Goal: Task Accomplishment & Management: Use online tool/utility

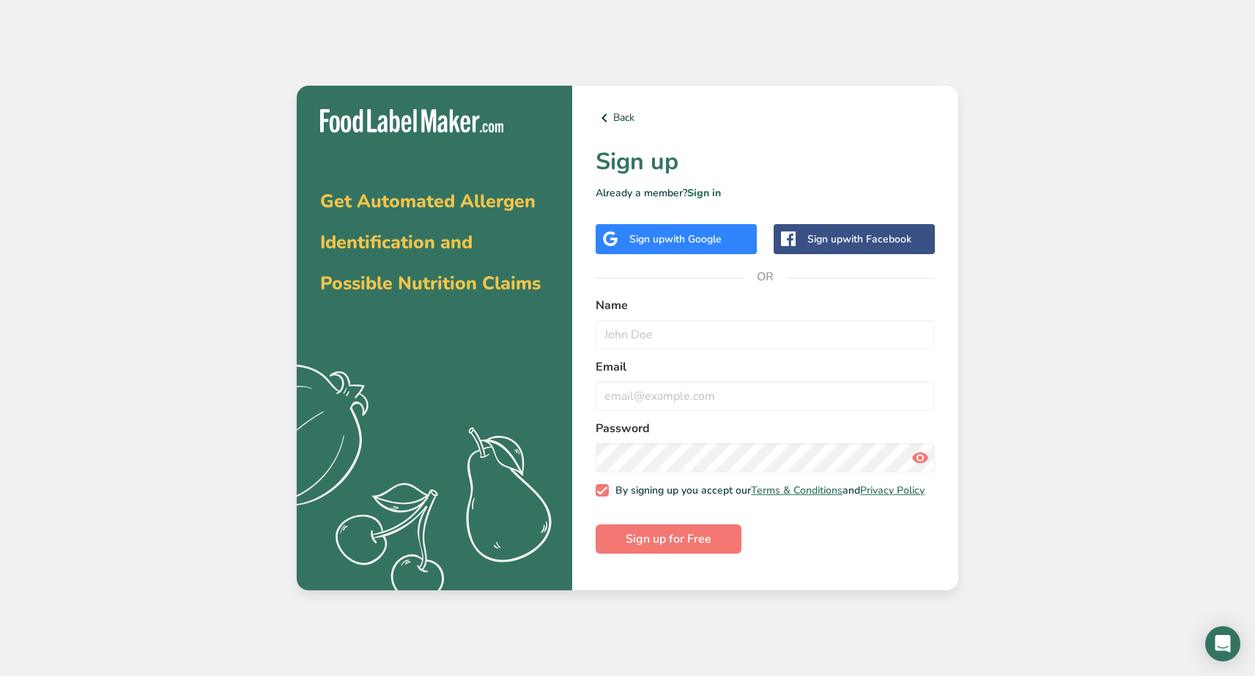
click at [717, 241] on span "with Google" at bounding box center [693, 239] width 57 height 14
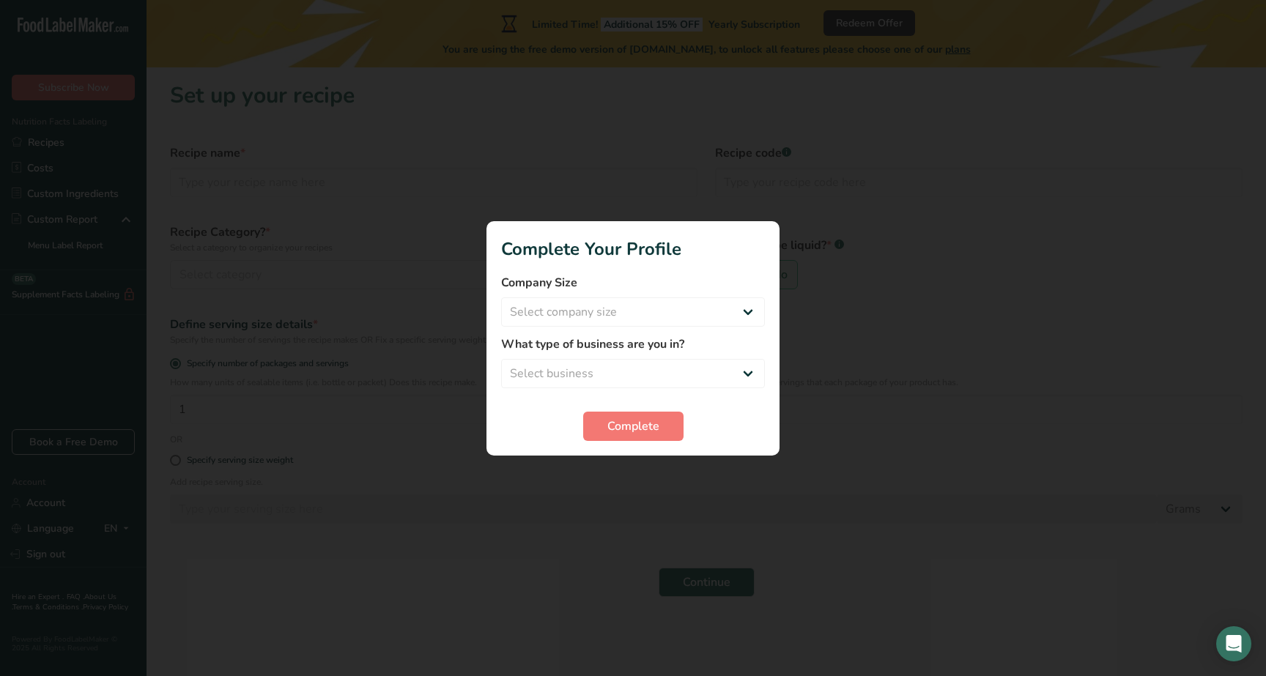
click at [628, 330] on form "Company Size Select company size Fewer than 10 Employees 10 to 50 Employees 51 …" at bounding box center [633, 357] width 264 height 167
select select "1"
select select "8"
click at [608, 440] on button "Complete" at bounding box center [633, 426] width 100 height 29
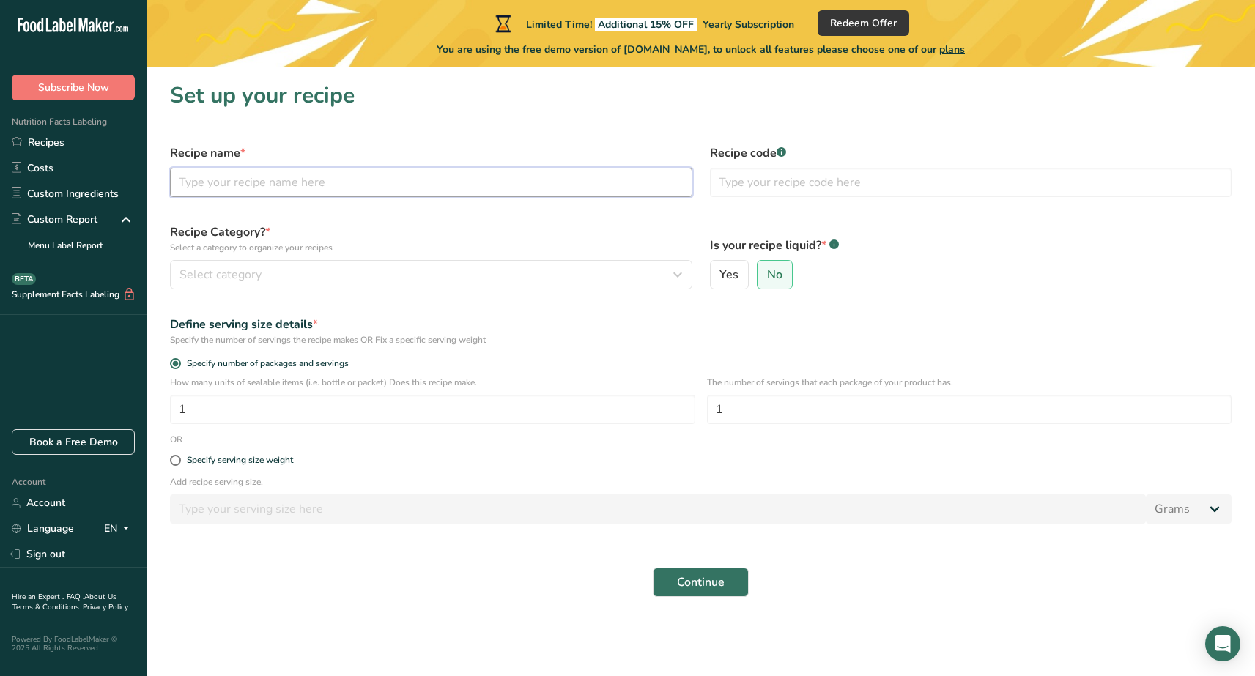
click at [387, 173] on input "text" at bounding box center [431, 182] width 522 height 29
type input "Green Tea"
click at [385, 278] on div "Select category" at bounding box center [426, 275] width 495 height 18
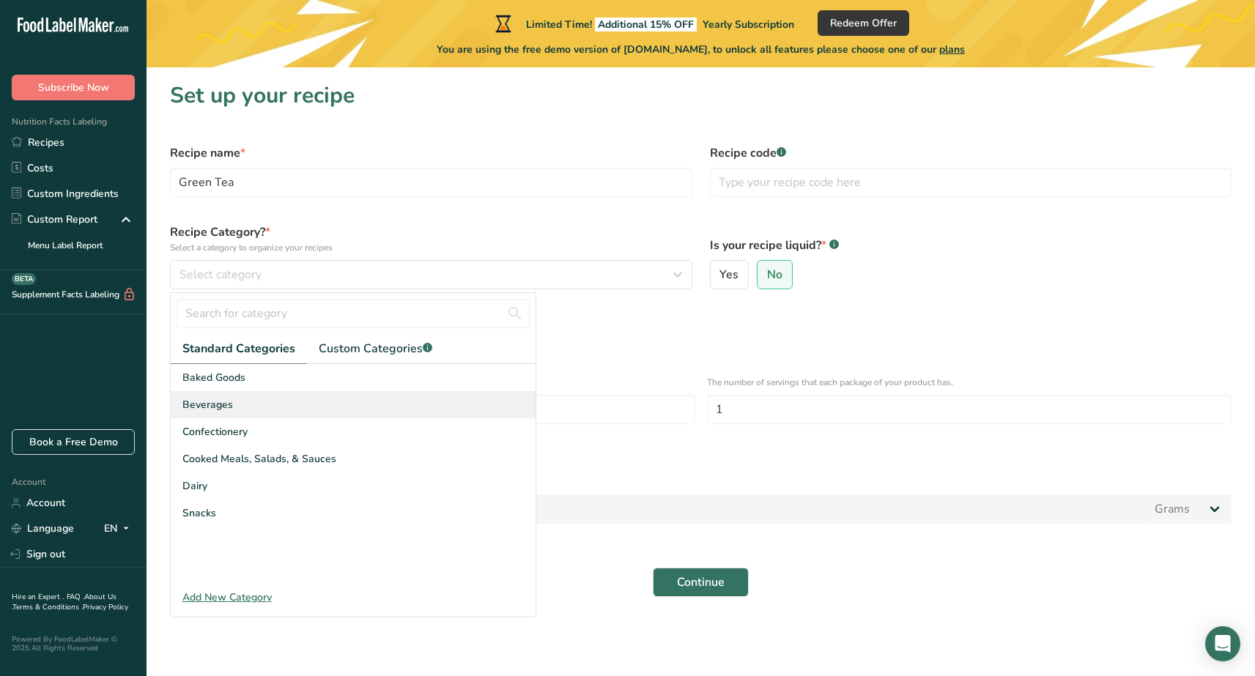
click at [266, 399] on div "Beverages" at bounding box center [353, 404] width 365 height 27
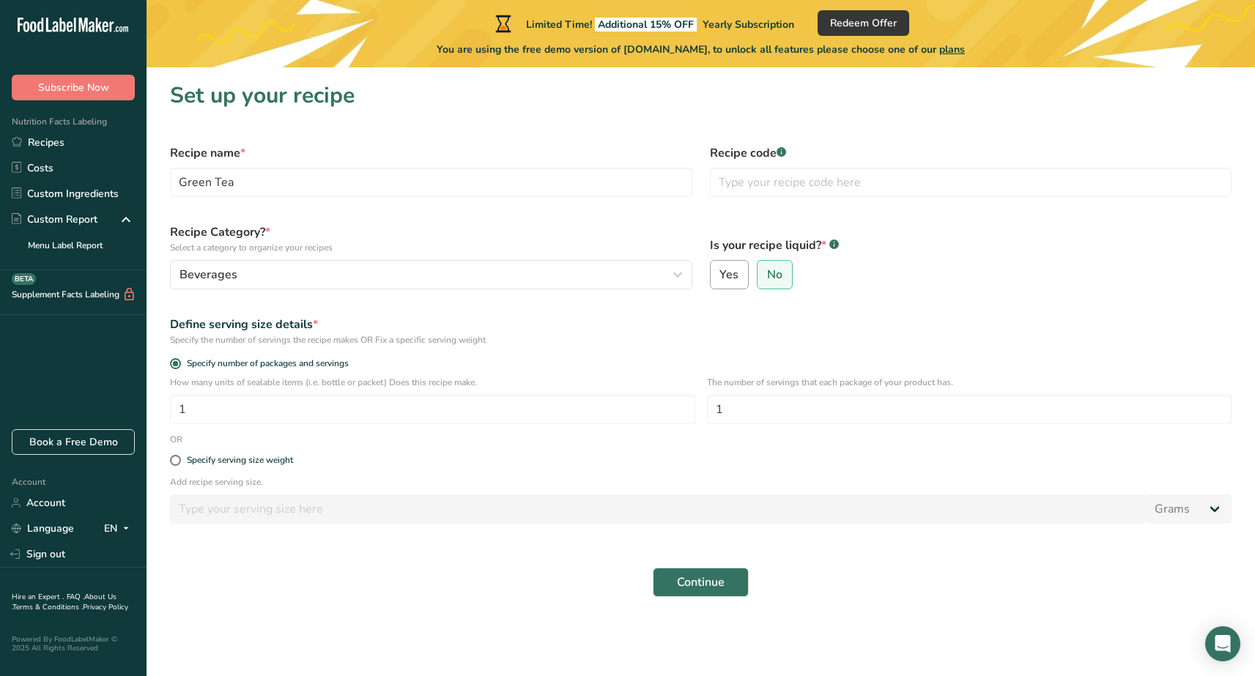
click at [727, 283] on label "Yes" at bounding box center [730, 274] width 40 height 29
click at [720, 280] on input "Yes" at bounding box center [716, 275] width 10 height 10
radio input "true"
radio input "false"
select select "22"
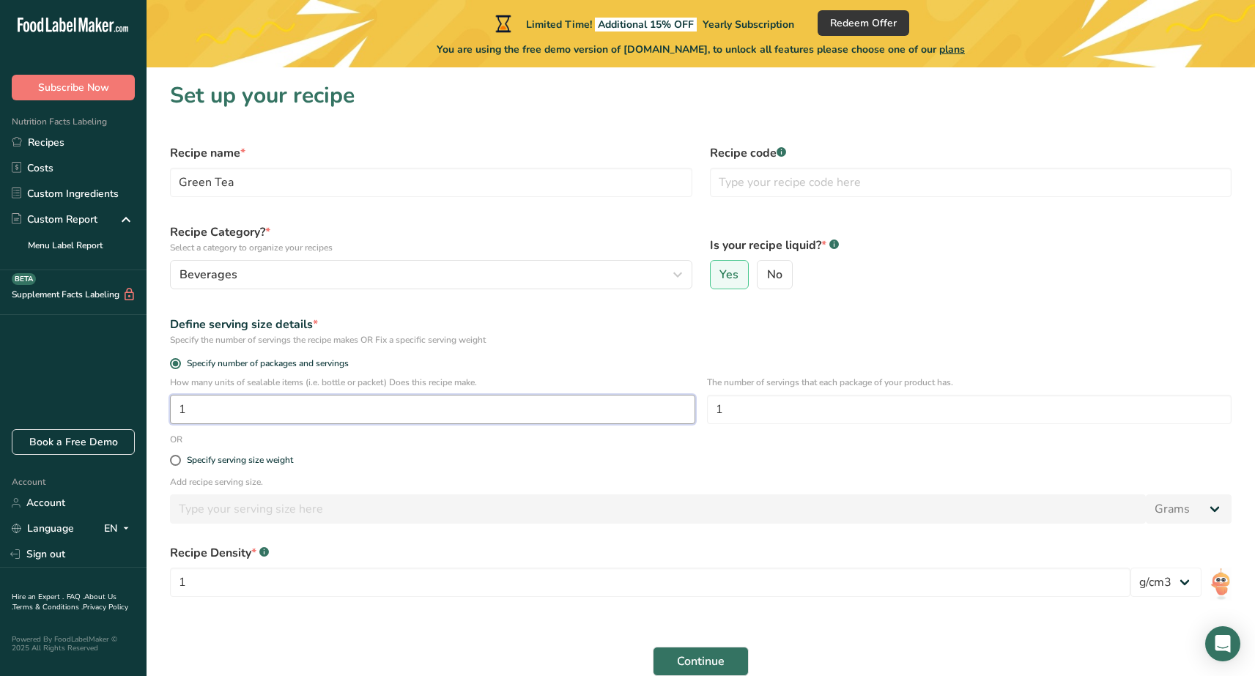
click at [500, 409] on input "1" at bounding box center [432, 409] width 525 height 29
type input "1"
click at [760, 190] on input "text" at bounding box center [971, 182] width 522 height 29
drag, startPoint x: 760, startPoint y: 190, endPoint x: 747, endPoint y: 404, distance: 214.3
click at [747, 404] on input "1" at bounding box center [969, 409] width 525 height 29
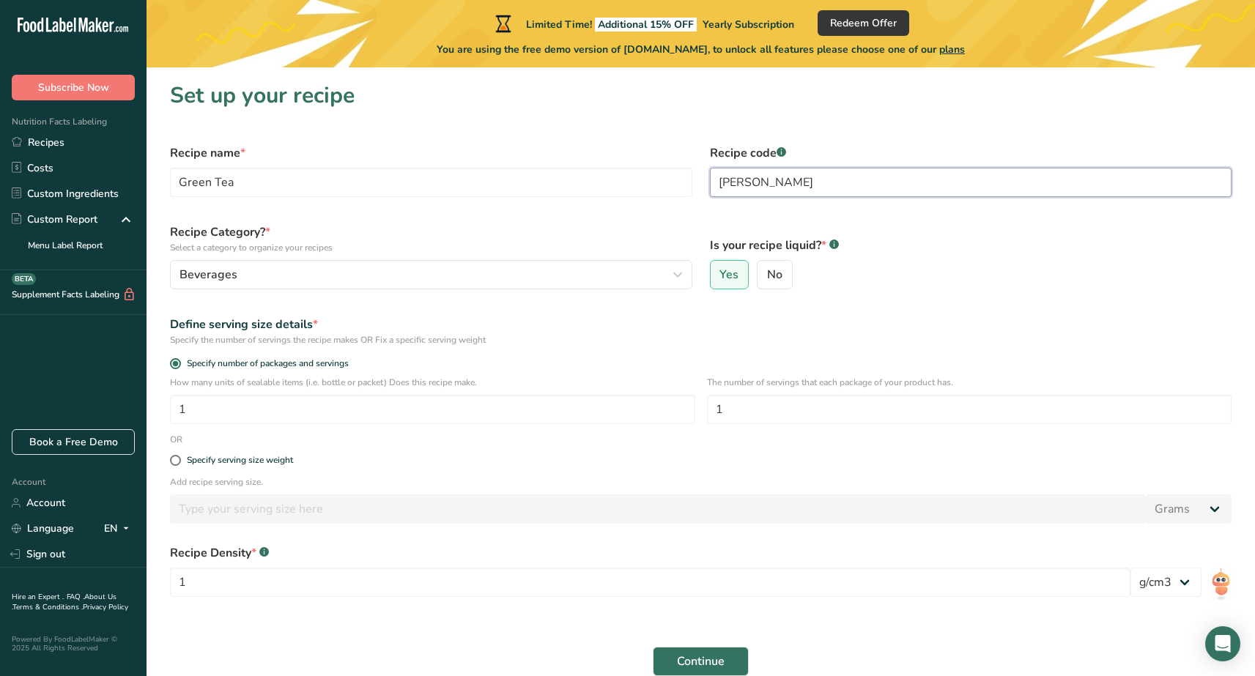
click at [744, 177] on input "[PERSON_NAME]" at bounding box center [971, 182] width 522 height 29
drag, startPoint x: 738, startPoint y: 177, endPoint x: 733, endPoint y: 183, distance: 7.9
click at [733, 183] on input "[PERSON_NAME]" at bounding box center [971, 182] width 522 height 29
type input "fiik"
click at [725, 401] on input "1" at bounding box center [969, 409] width 525 height 29
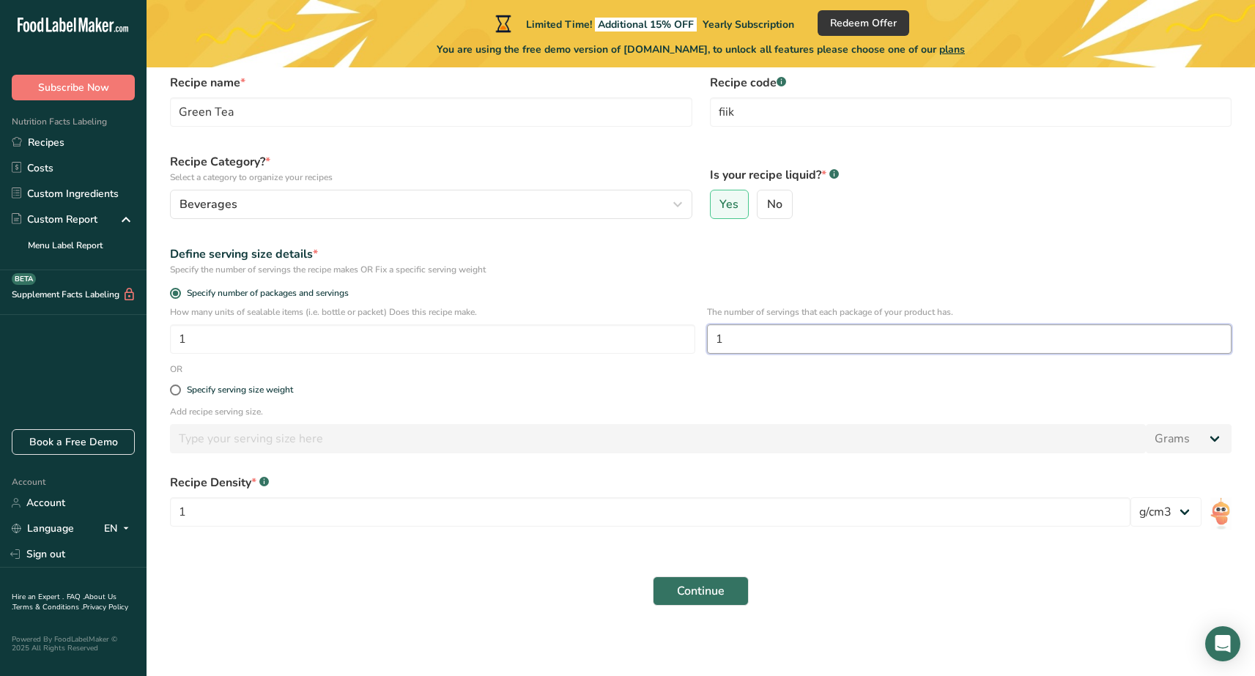
scroll to position [70, 0]
click at [1104, 519] on input "1" at bounding box center [650, 511] width 960 height 29
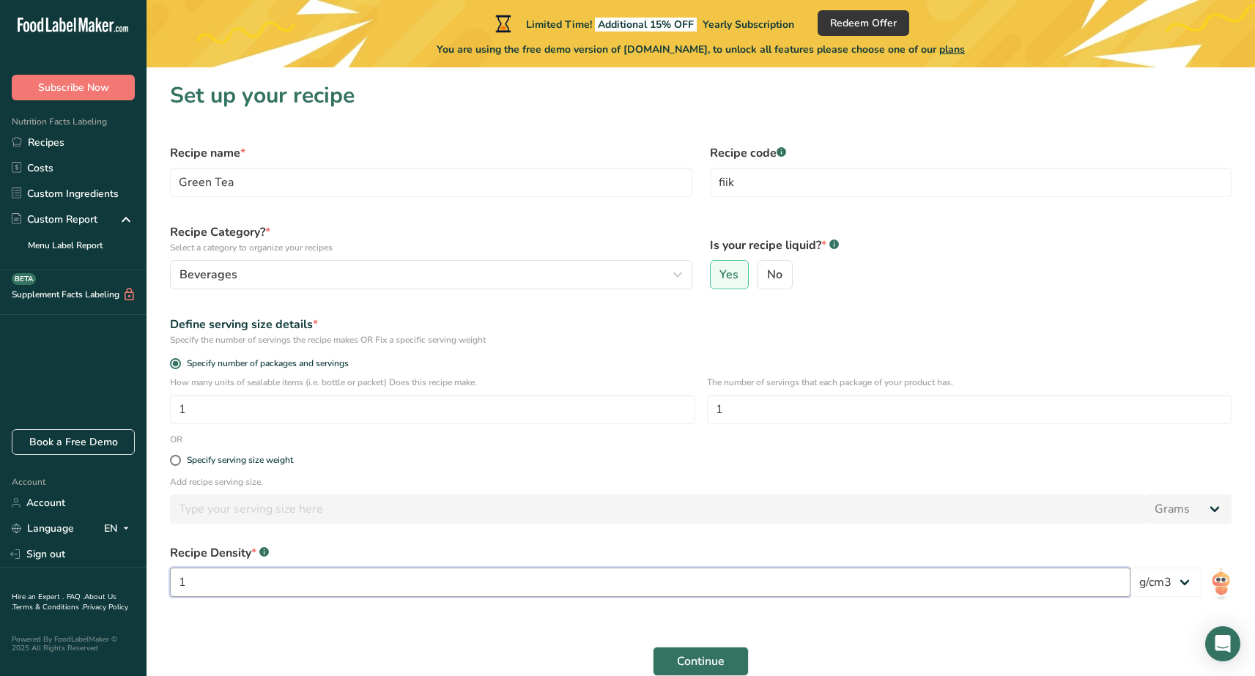
scroll to position [0, 0]
click at [697, 670] on span "Continue" at bounding box center [701, 662] width 48 height 18
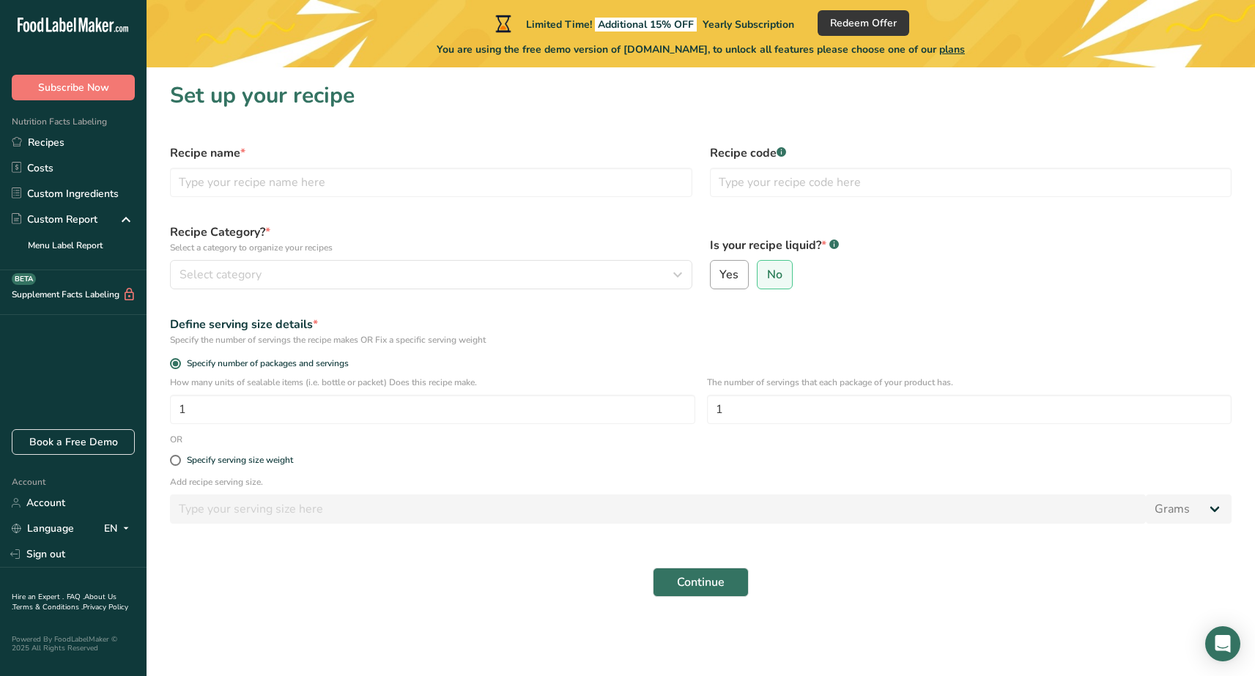
click at [738, 278] on span "Yes" at bounding box center [728, 274] width 19 height 15
click at [720, 278] on input "Yes" at bounding box center [716, 275] width 10 height 10
radio input "true"
radio input "false"
select select "22"
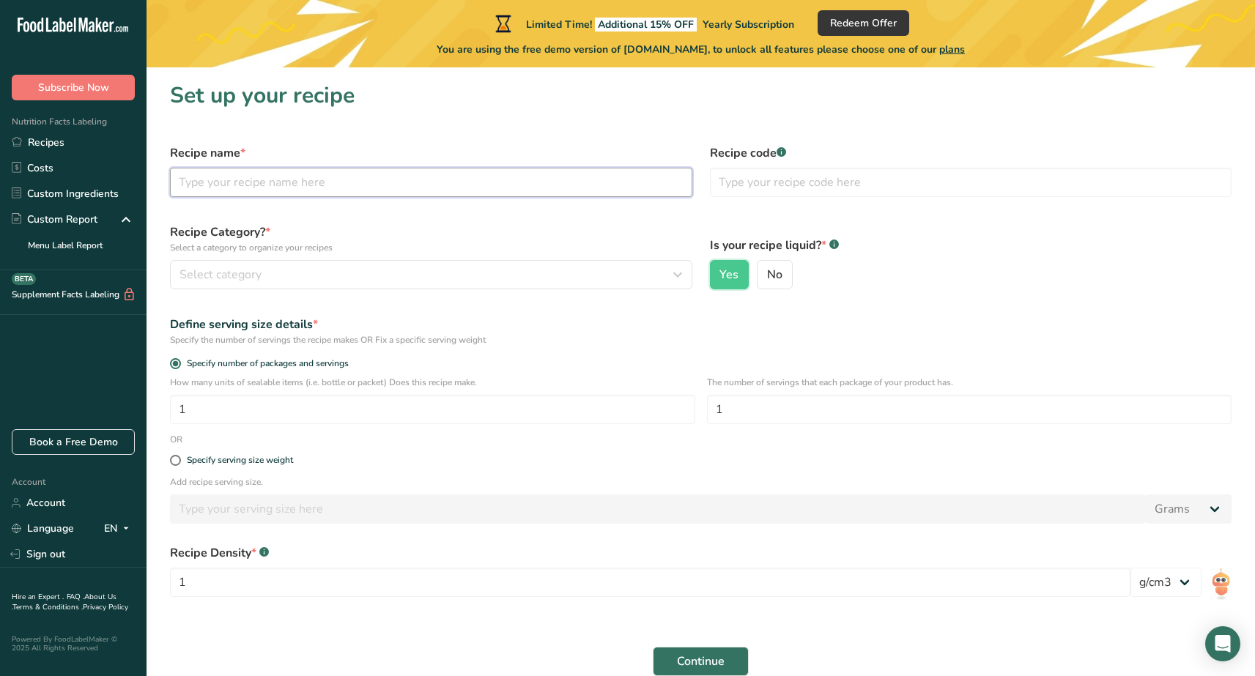
click at [270, 177] on input "text" at bounding box center [431, 182] width 522 height 29
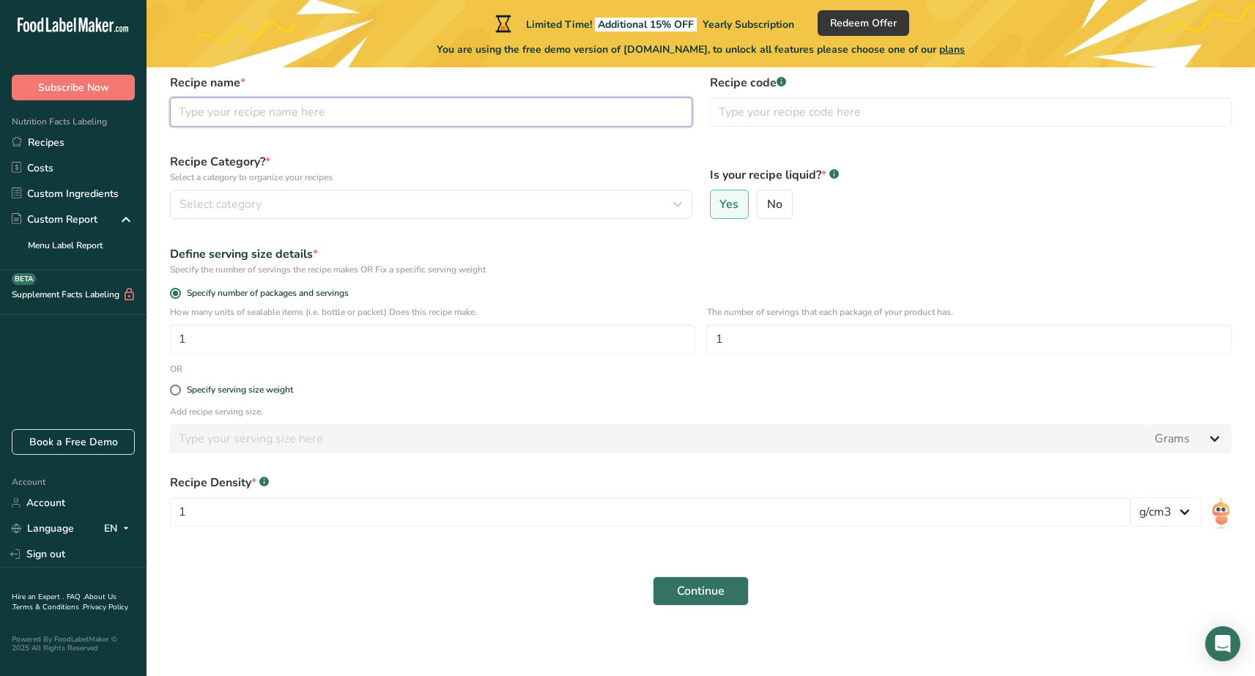
scroll to position [70, 0]
click at [273, 511] on input "1" at bounding box center [650, 511] width 960 height 29
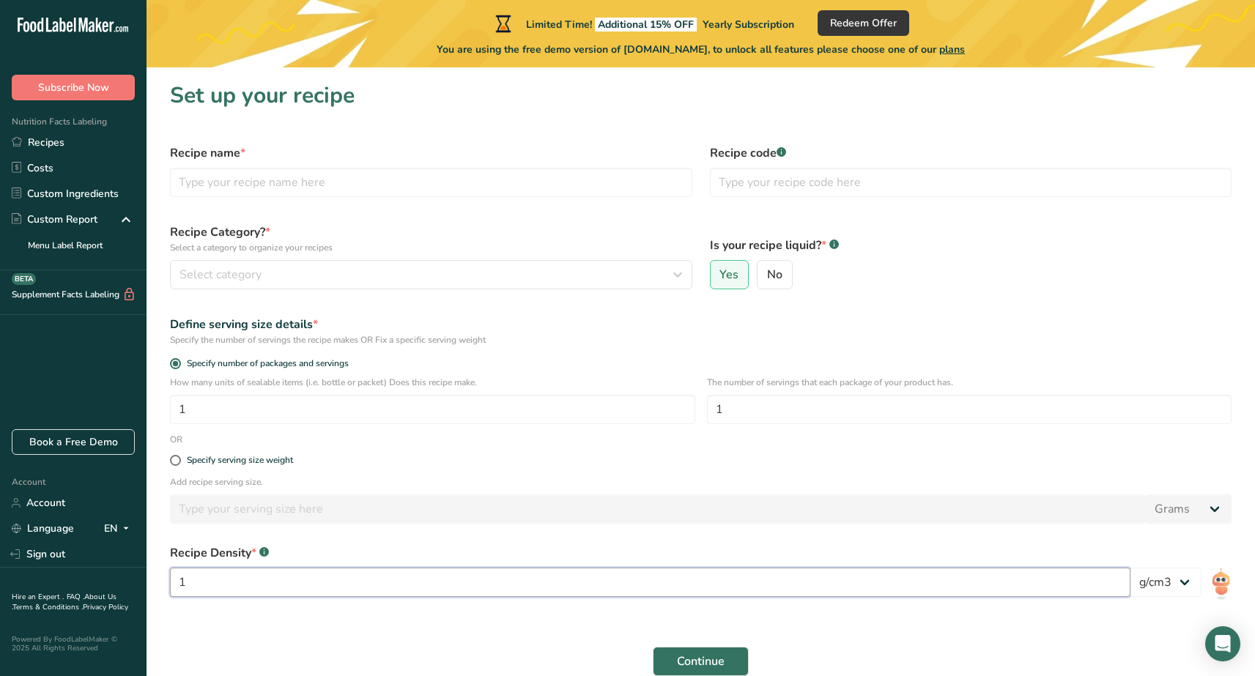
scroll to position [0, 0]
click at [363, 175] on input "text" at bounding box center [431, 182] width 522 height 29
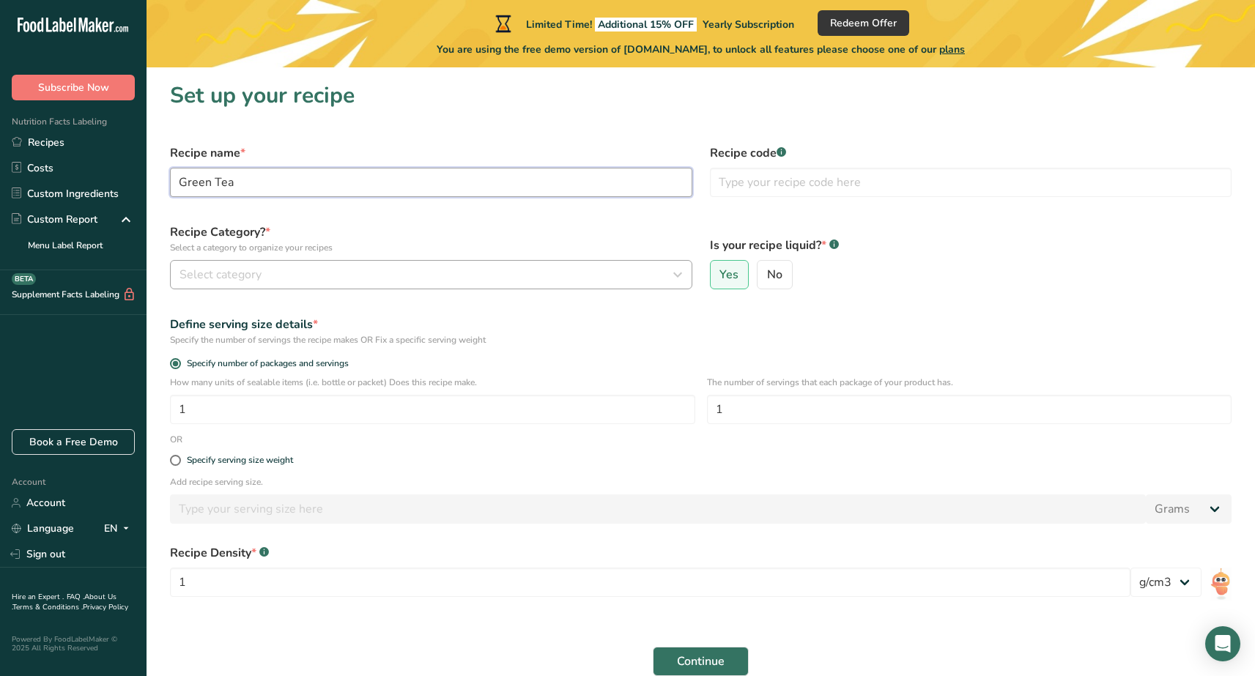
type input "Green Tea"
click at [273, 268] on div "Select category" at bounding box center [426, 275] width 495 height 18
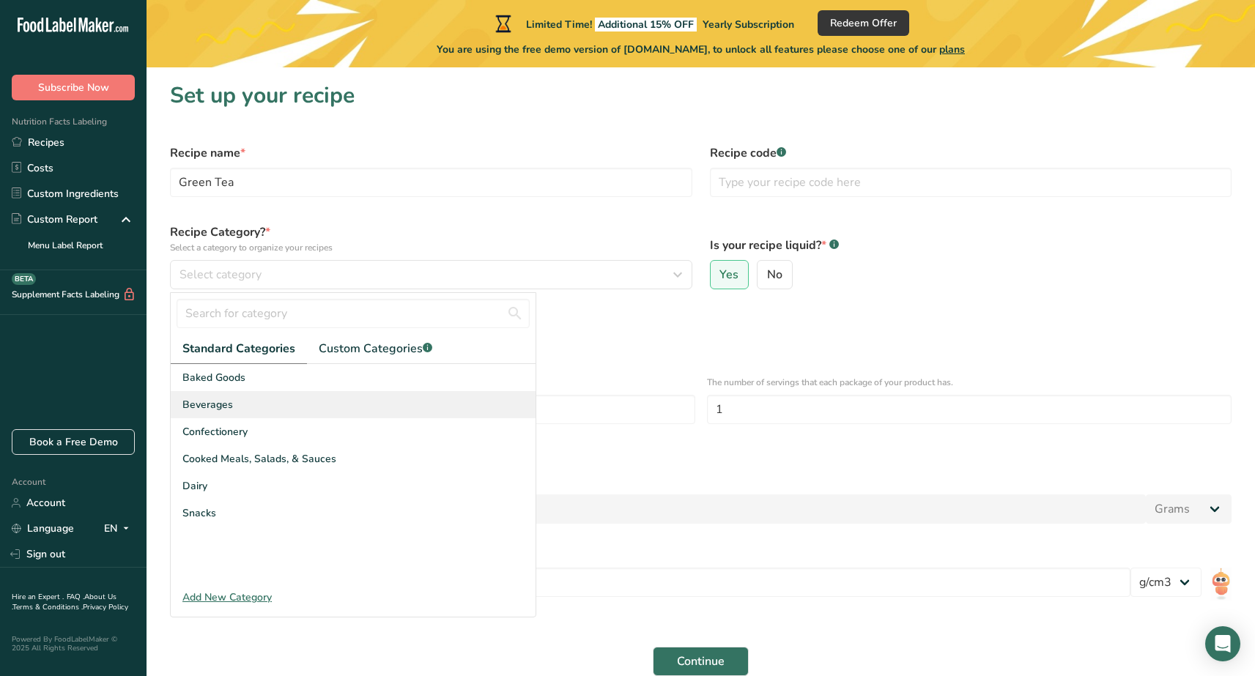
click at [250, 402] on div "Beverages" at bounding box center [353, 404] width 365 height 27
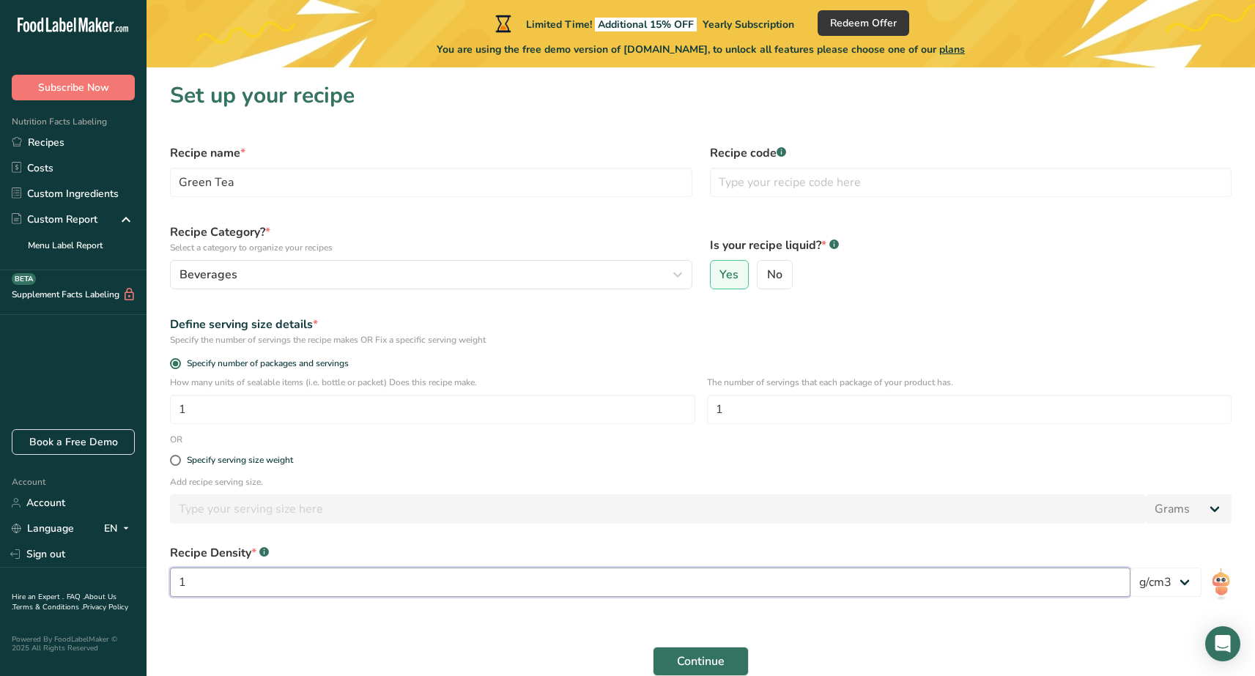
click at [311, 585] on input "1" at bounding box center [650, 582] width 960 height 29
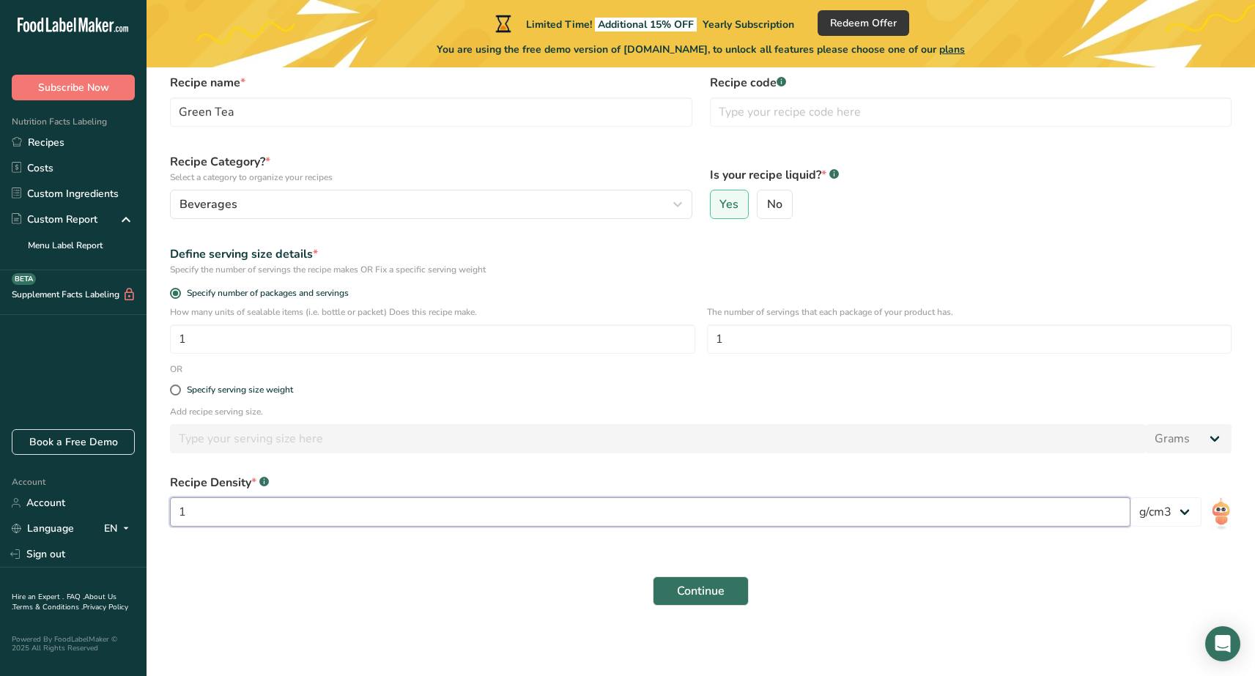
scroll to position [70, 0]
click at [703, 591] on span "Continue" at bounding box center [701, 591] width 48 height 18
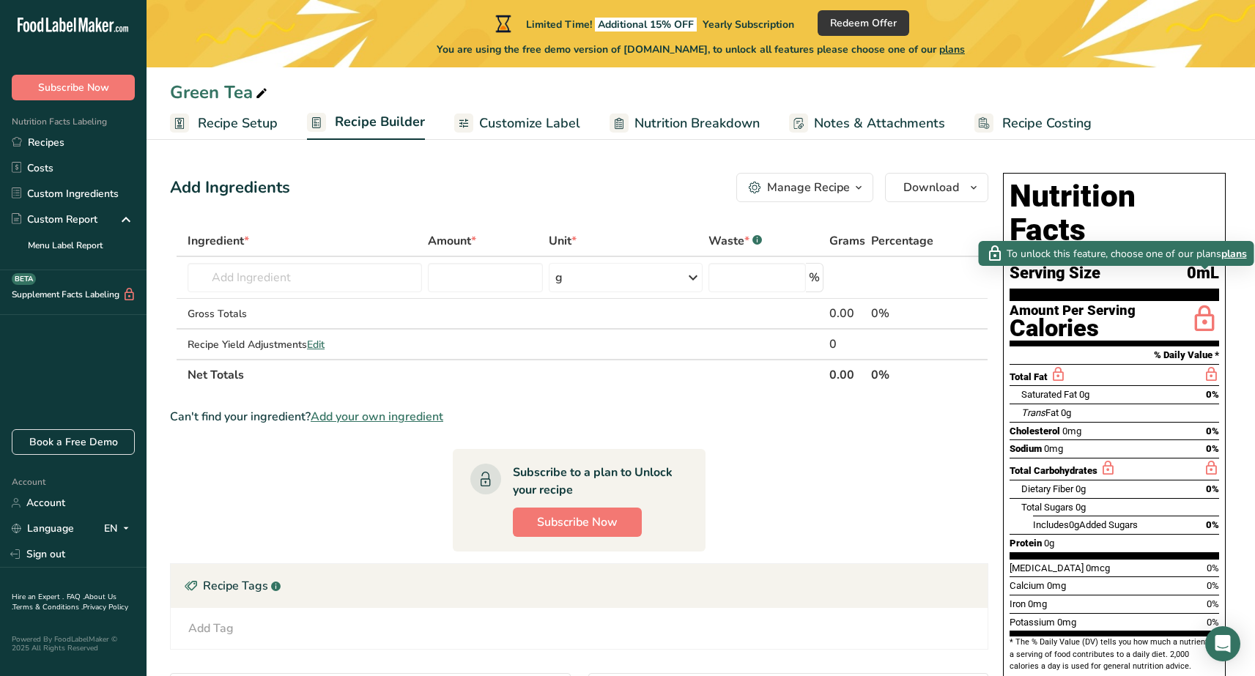
click at [1203, 303] on icon at bounding box center [1204, 320] width 29 height 34
click at [253, 124] on span "Recipe Setup" at bounding box center [238, 124] width 80 height 20
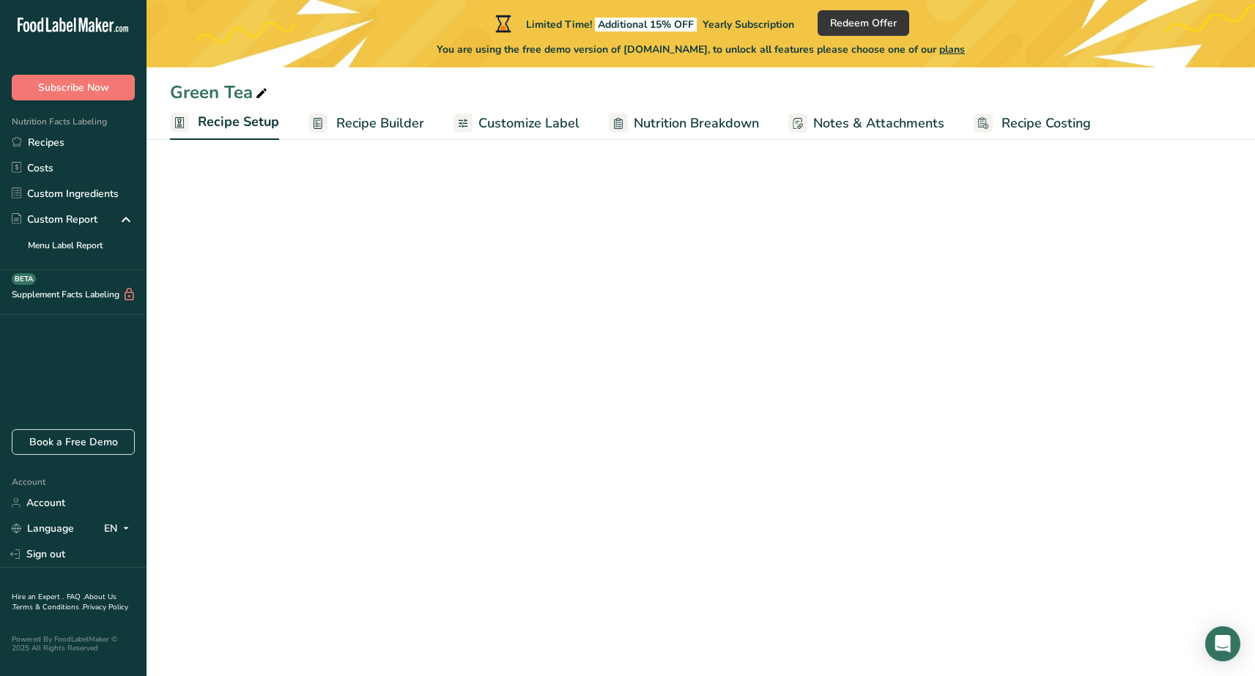
select select "22"
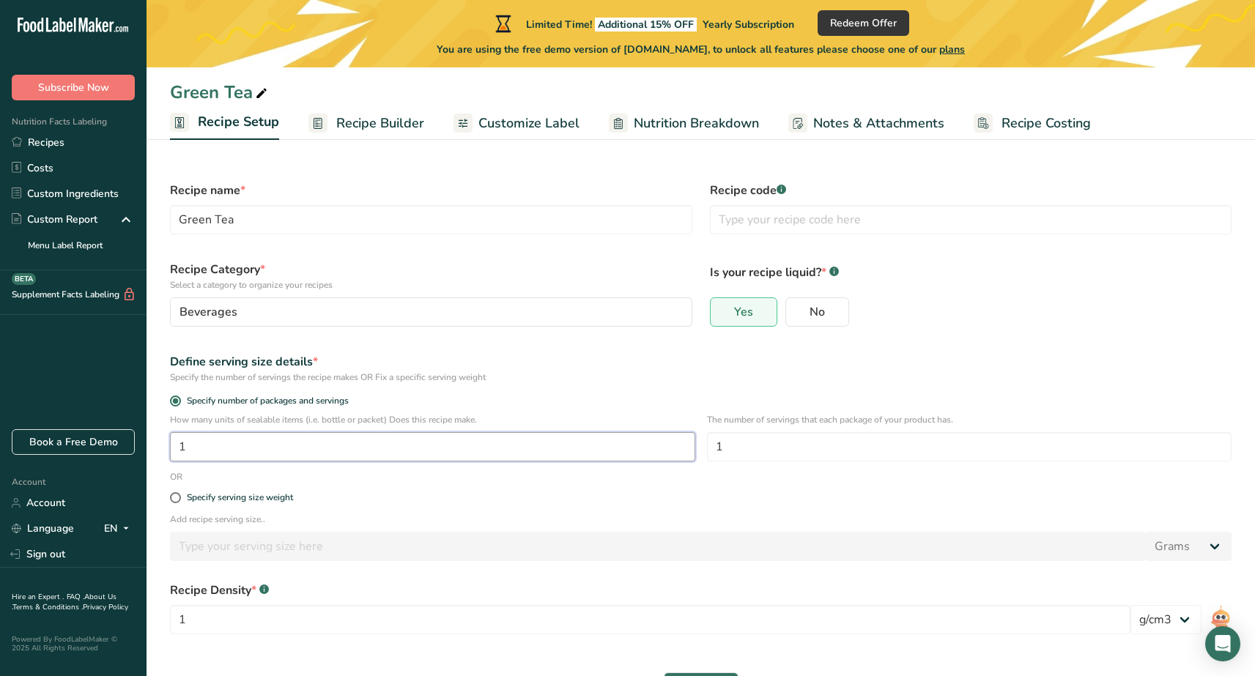
click at [304, 437] on input "1" at bounding box center [432, 446] width 525 height 29
click at [331, 445] on input "1" at bounding box center [432, 446] width 525 height 29
click at [478, 130] on span "Customize Label" at bounding box center [528, 124] width 101 height 20
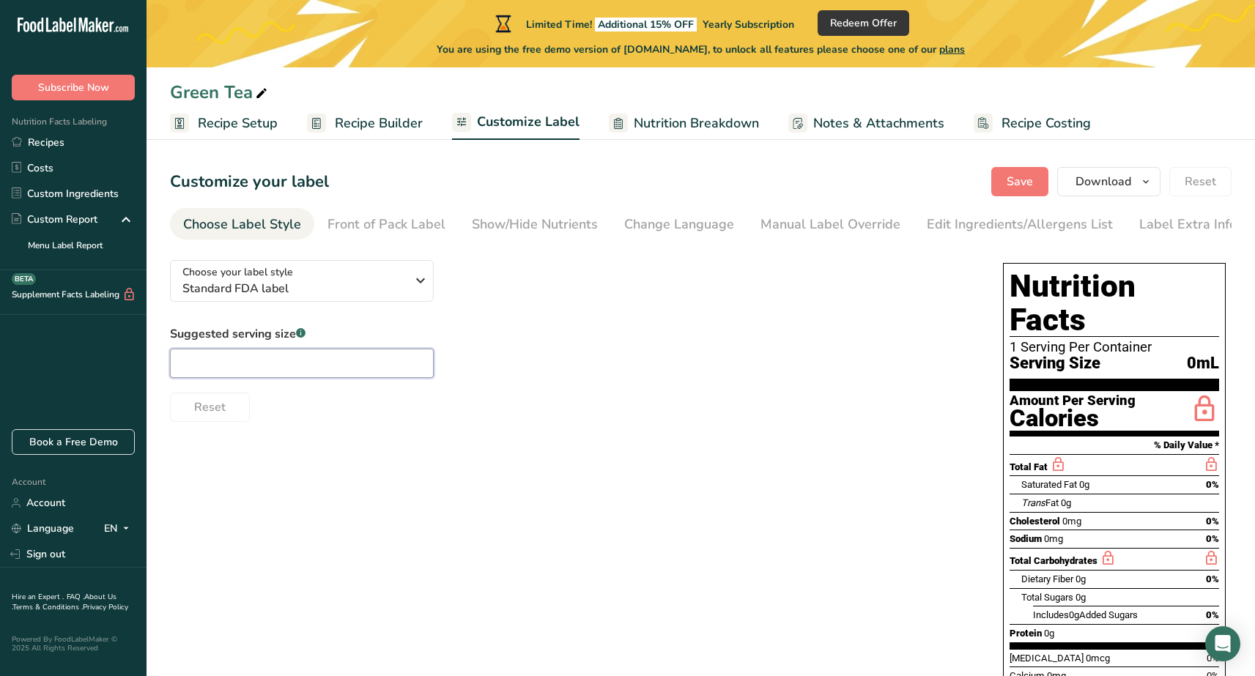
click at [308, 363] on input "text" at bounding box center [302, 363] width 264 height 29
type input "40"
click at [407, 223] on div "Front of Pack Label" at bounding box center [386, 225] width 118 height 20
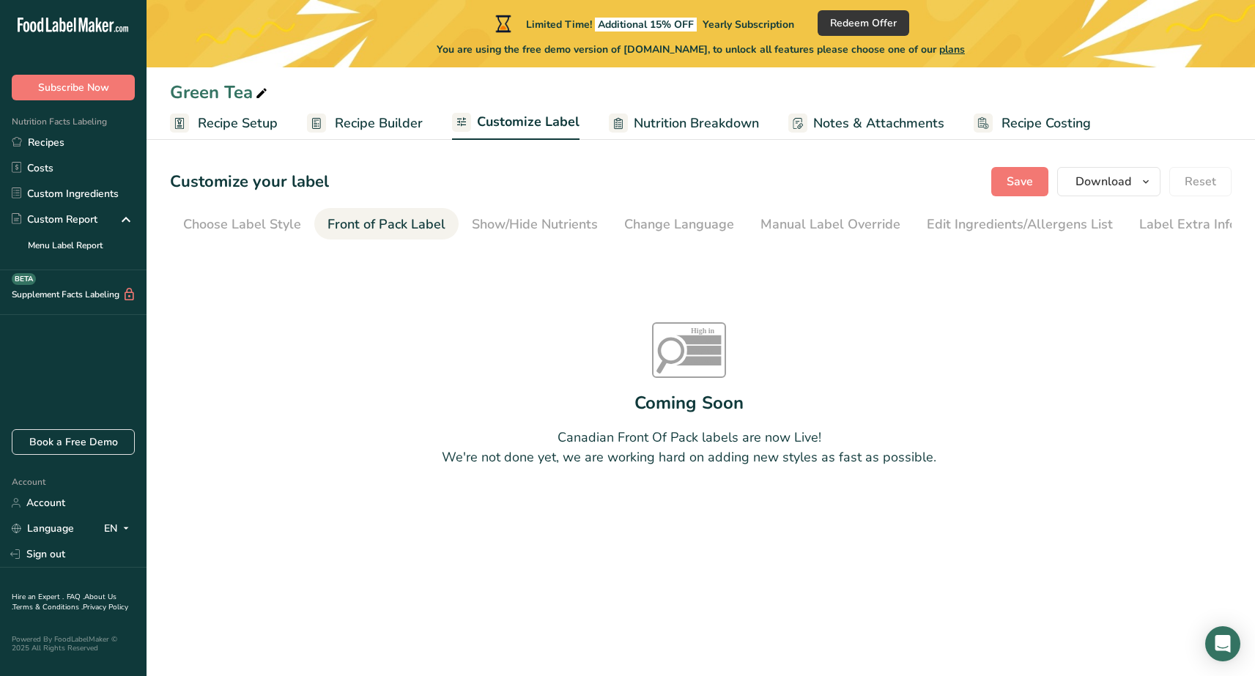
scroll to position [0, 3]
click at [520, 215] on div "Show/Hide Nutrients" at bounding box center [532, 225] width 126 height 20
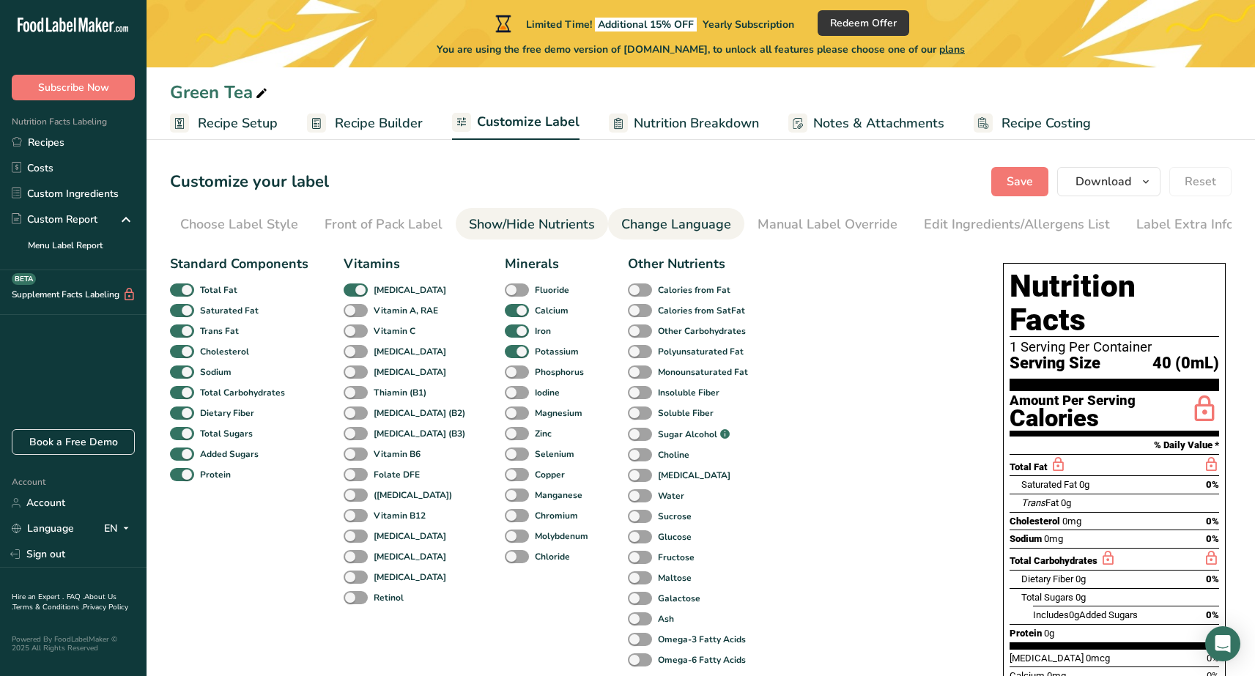
click at [630, 229] on div "Change Language" at bounding box center [676, 225] width 110 height 20
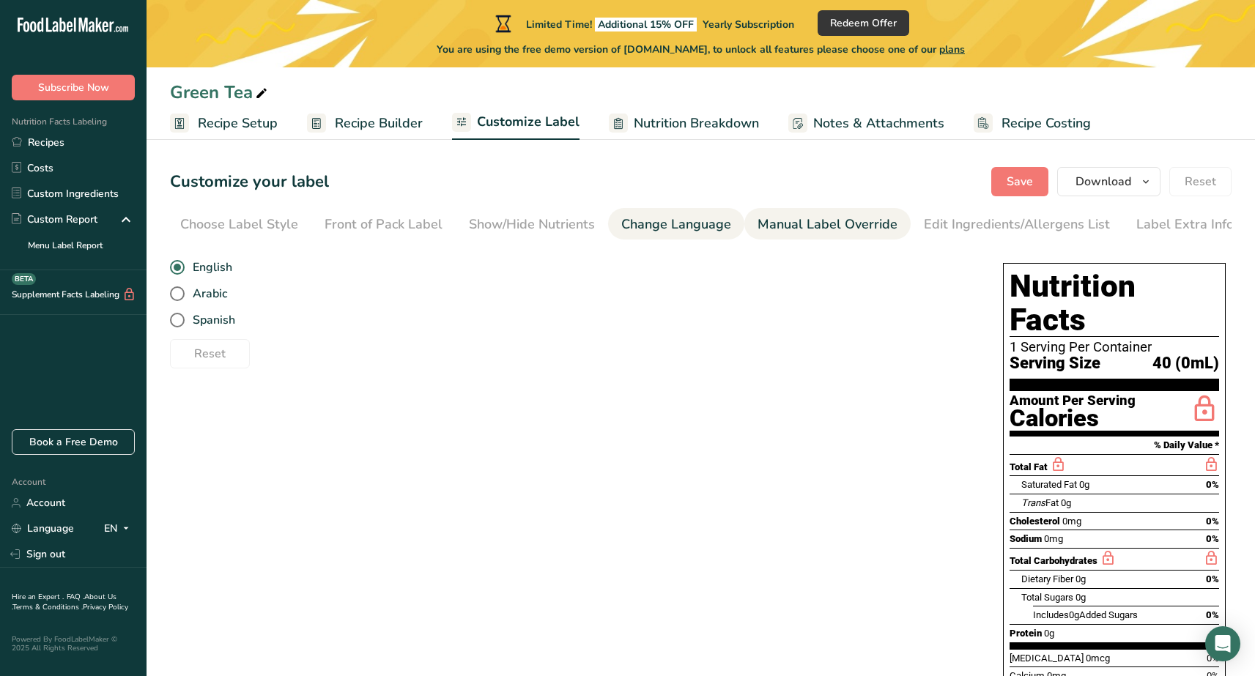
click at [847, 232] on div "Manual Label Override" at bounding box center [828, 225] width 140 height 20
type input "40 (0mL)"
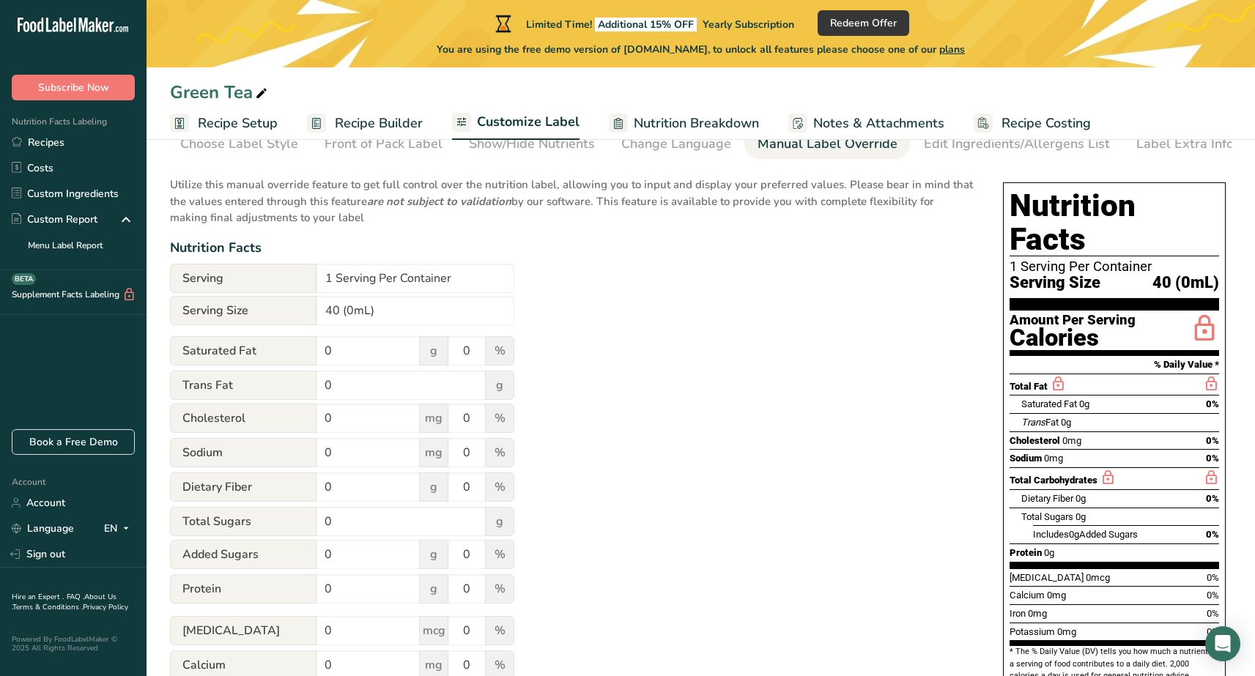
scroll to position [67, 0]
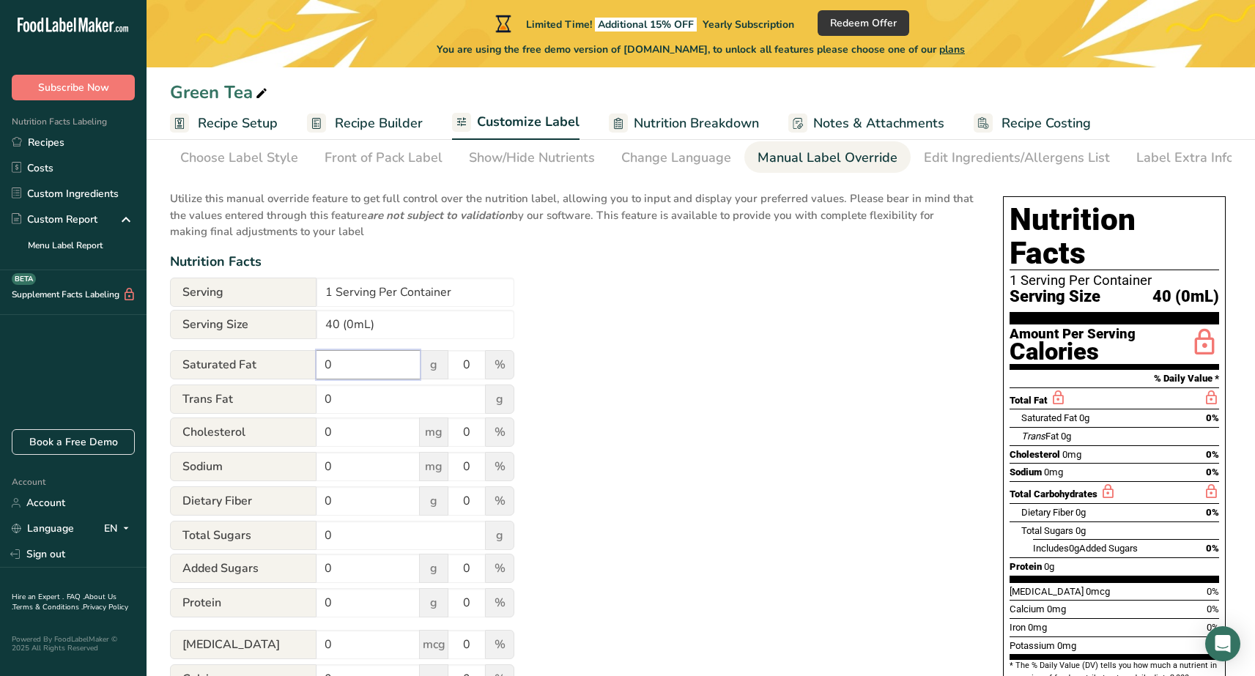
click at [358, 354] on input "0" at bounding box center [368, 364] width 103 height 29
type input "0"
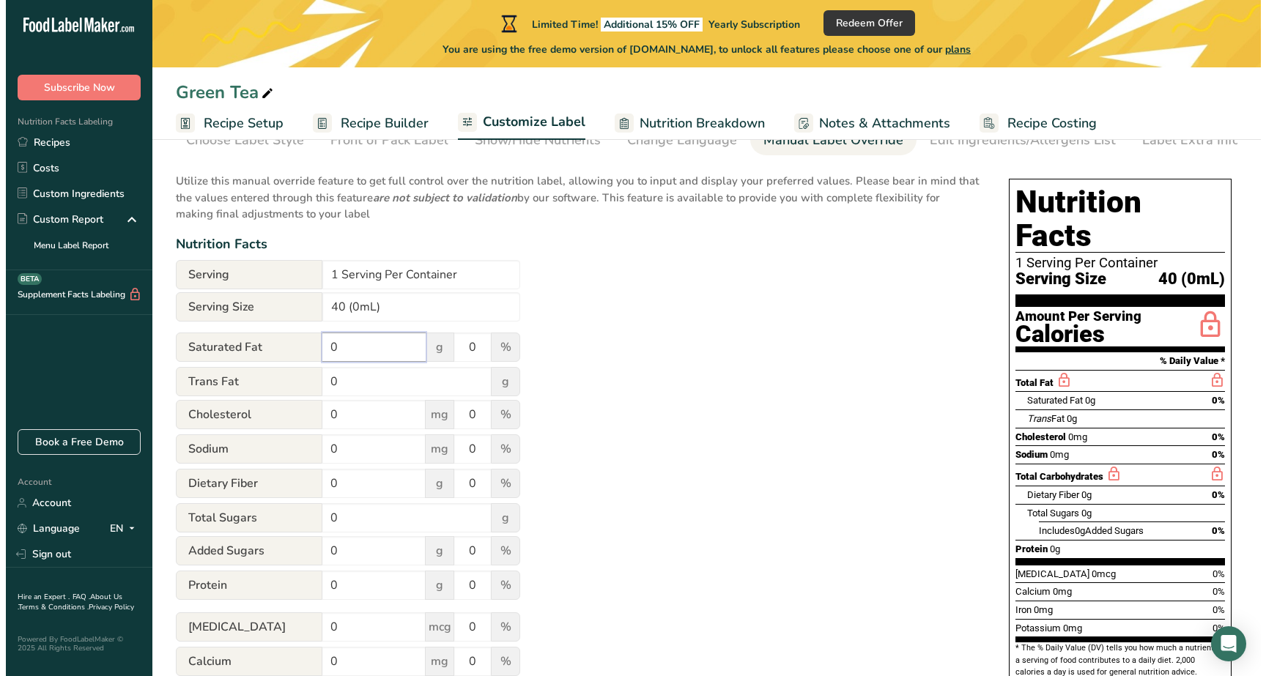
scroll to position [81, 0]
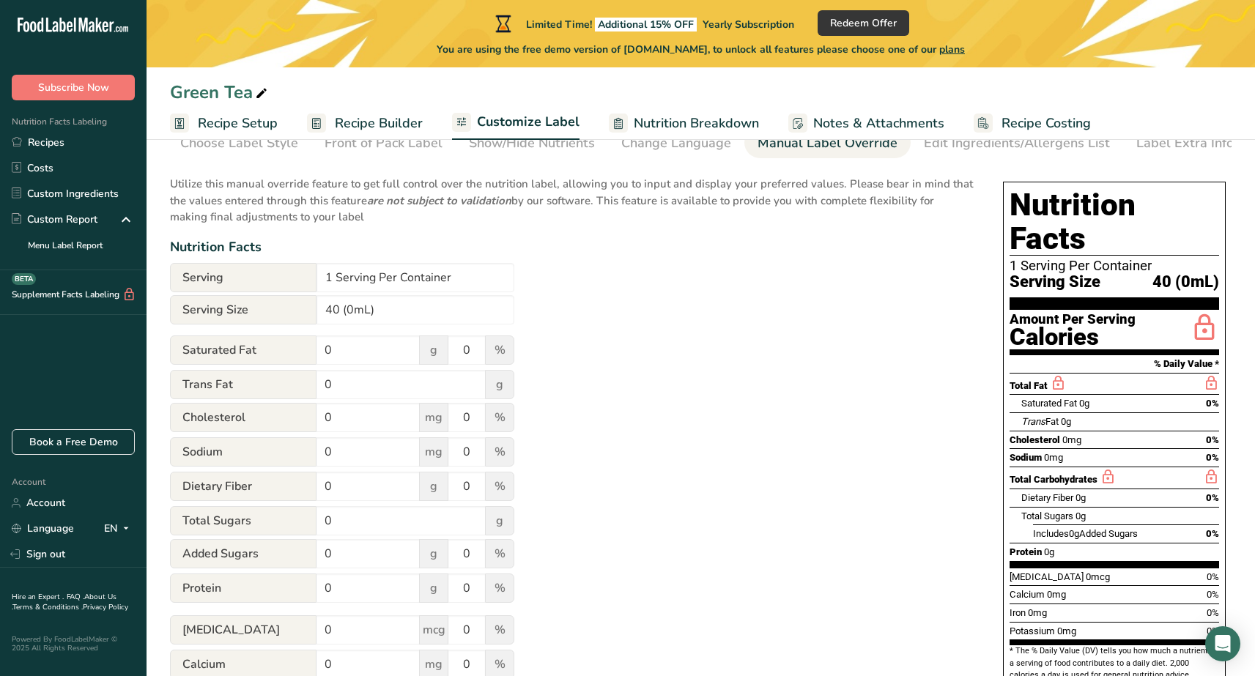
click at [716, 114] on span "Nutrition Breakdown" at bounding box center [696, 124] width 125 height 20
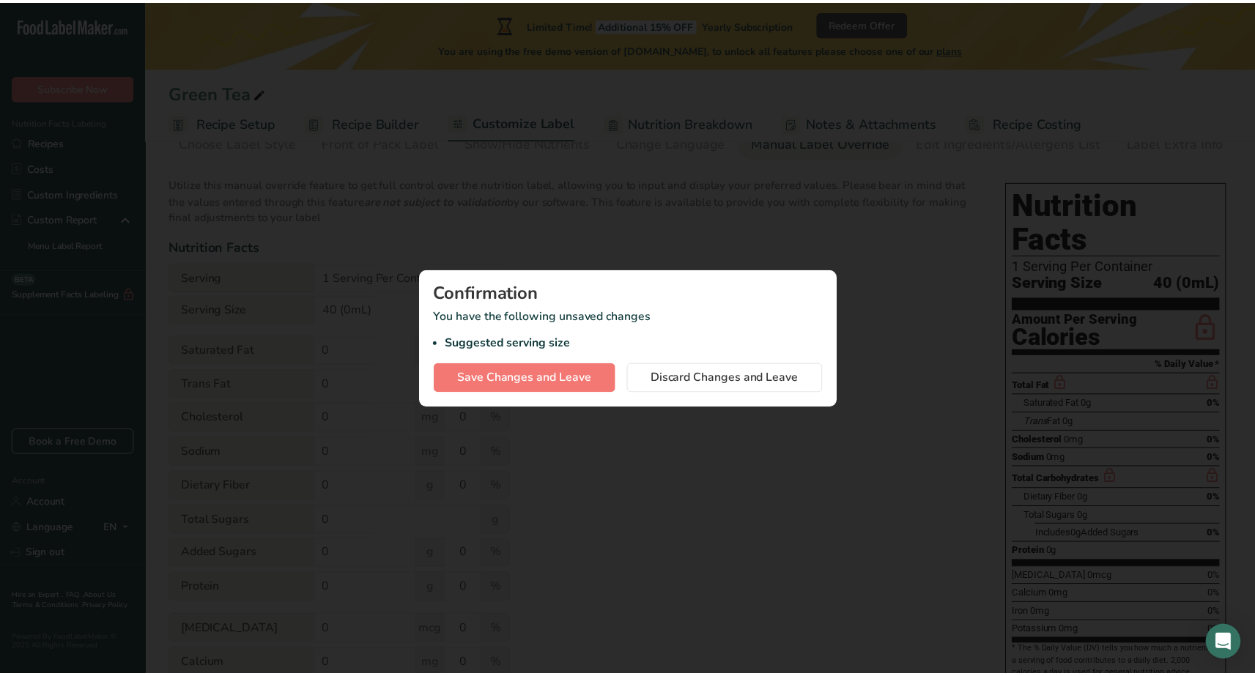
scroll to position [0, 0]
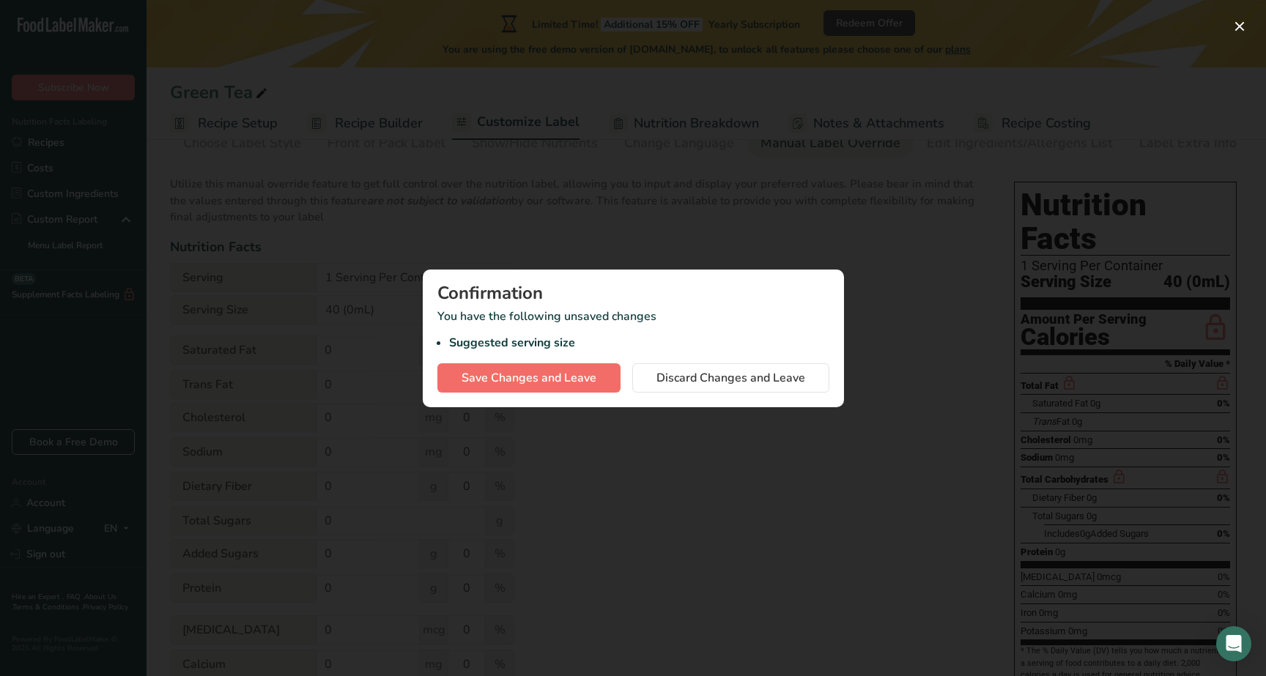
click at [596, 377] on span "Save Changes and Leave" at bounding box center [529, 378] width 135 height 18
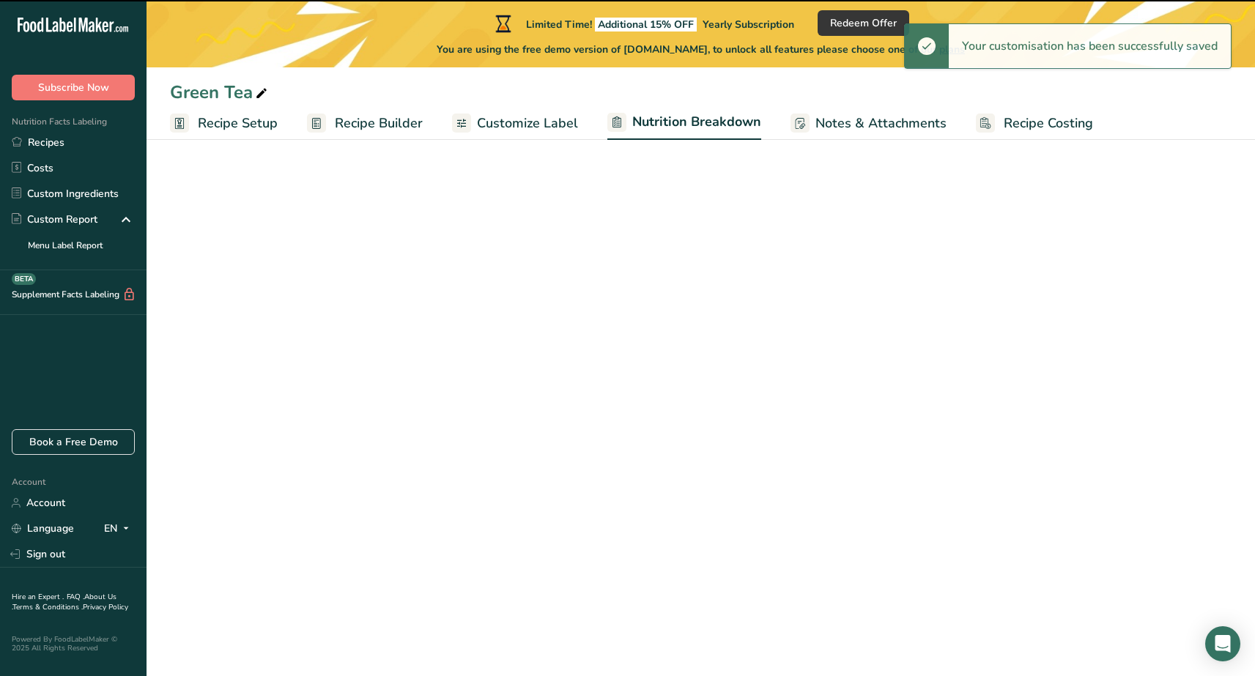
select select "Calories"
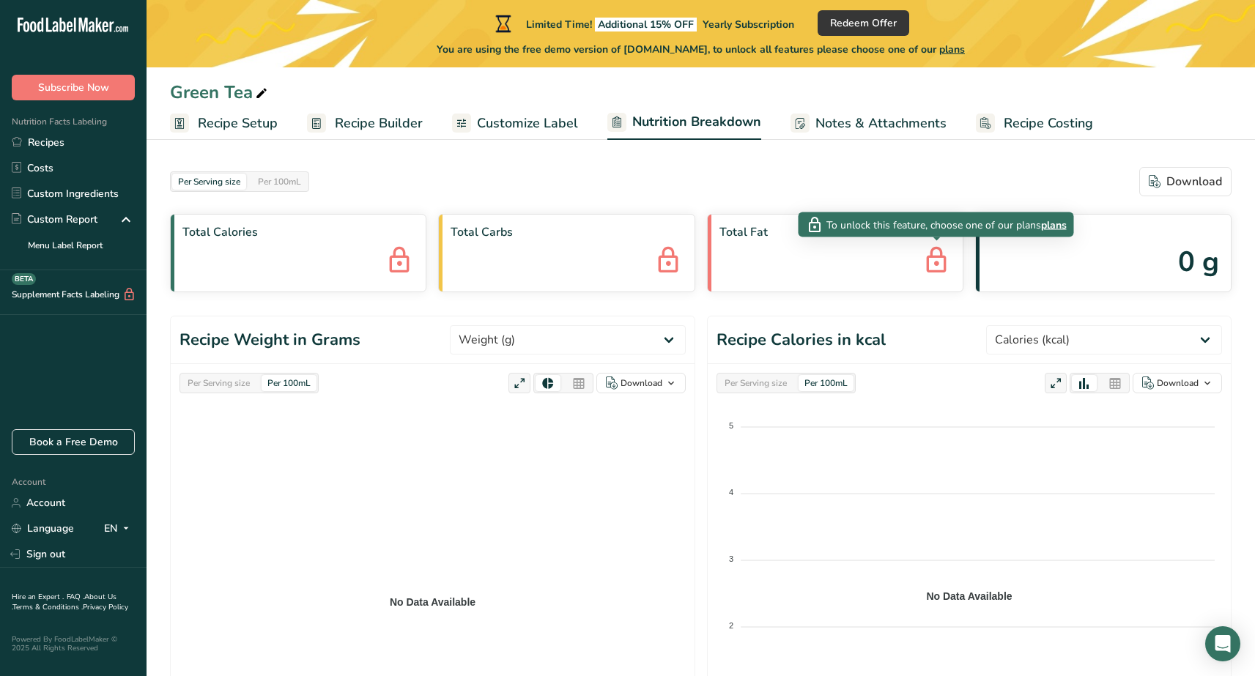
click at [941, 257] on icon at bounding box center [936, 262] width 29 height 40
click at [1094, 264] on div "[MEDICAL_DATA] 0 g" at bounding box center [1103, 253] width 256 height 78
click at [413, 481] on icon "No Data Available" at bounding box center [432, 594] width 506 height 366
click at [854, 116] on span "Notes & Attachments" at bounding box center [880, 124] width 131 height 20
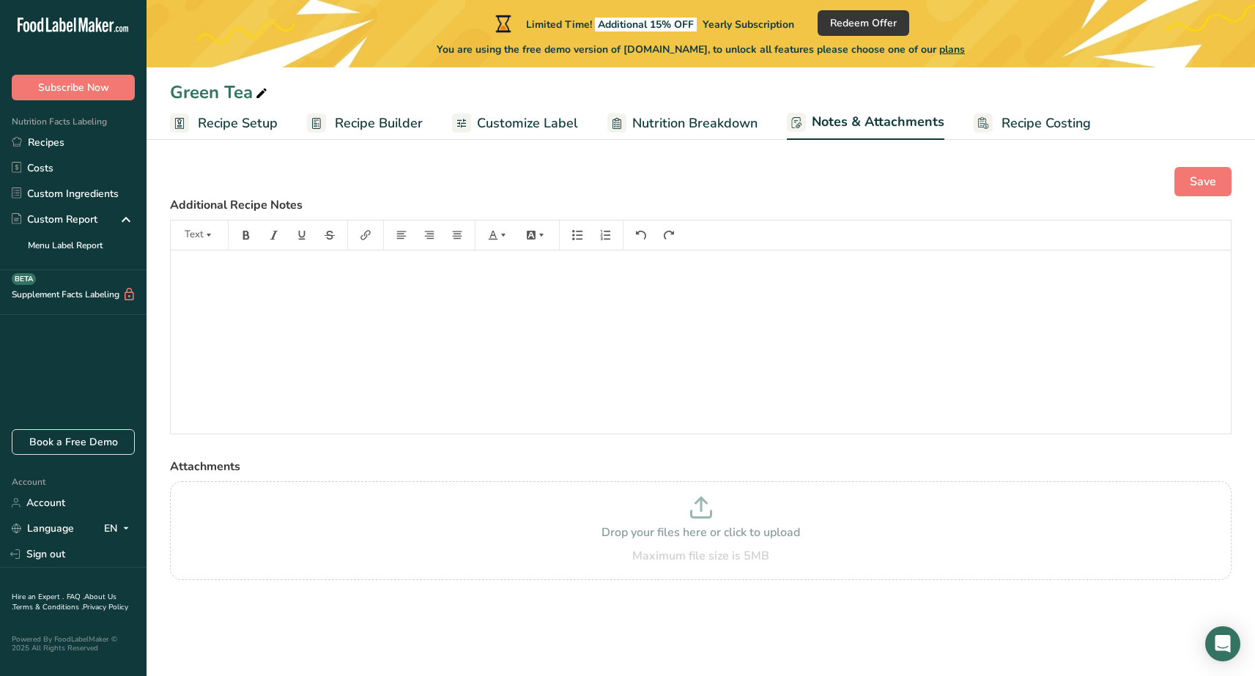
click at [1002, 127] on span "Recipe Costing" at bounding box center [1046, 124] width 89 height 20
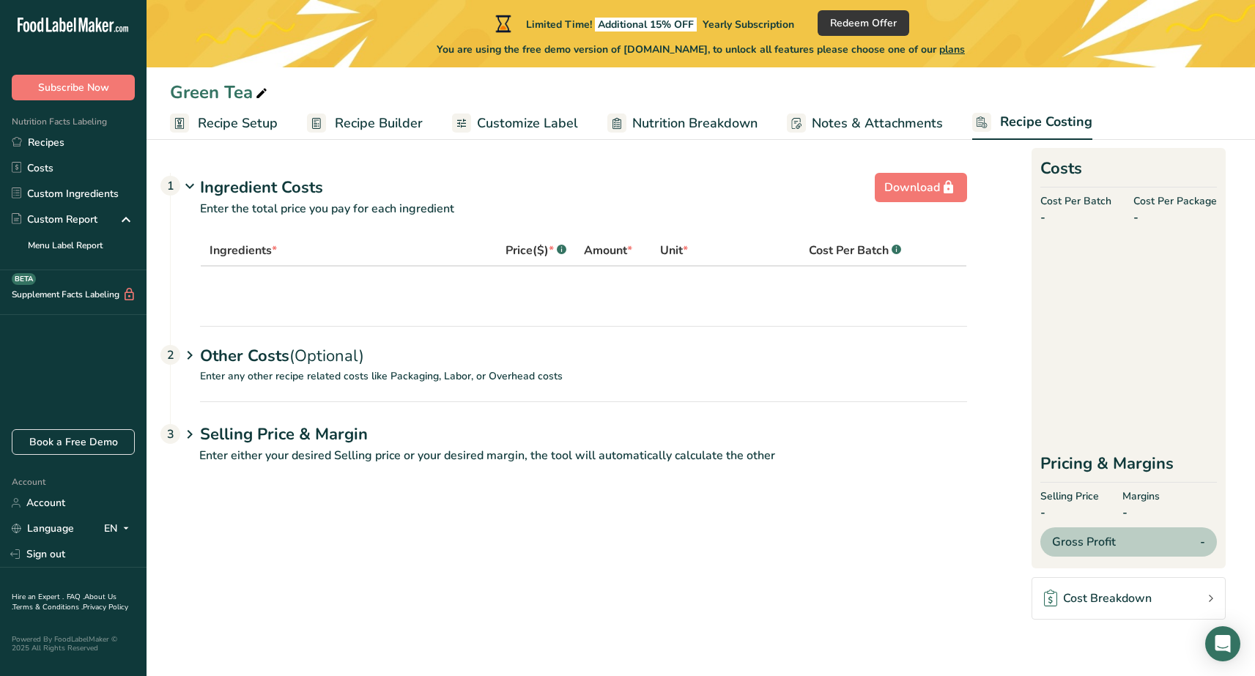
click at [866, 122] on span "Notes & Attachments" at bounding box center [877, 124] width 131 height 20
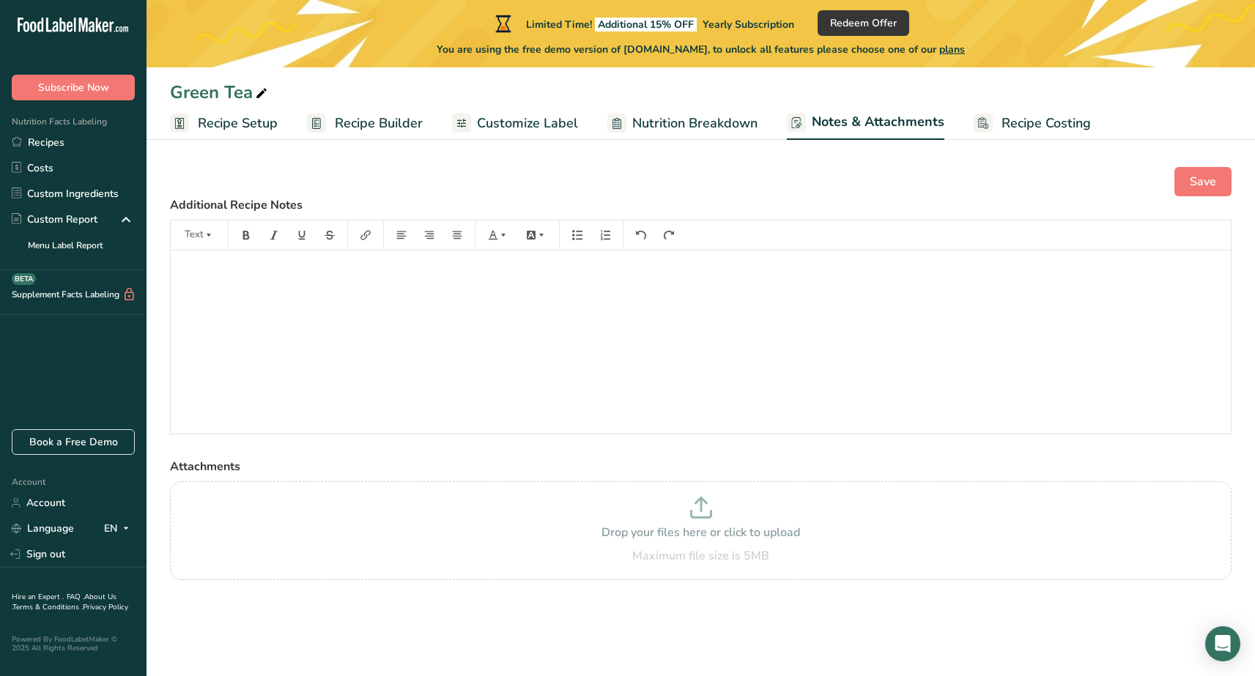
click at [379, 108] on link "Recipe Builder" at bounding box center [365, 123] width 116 height 33
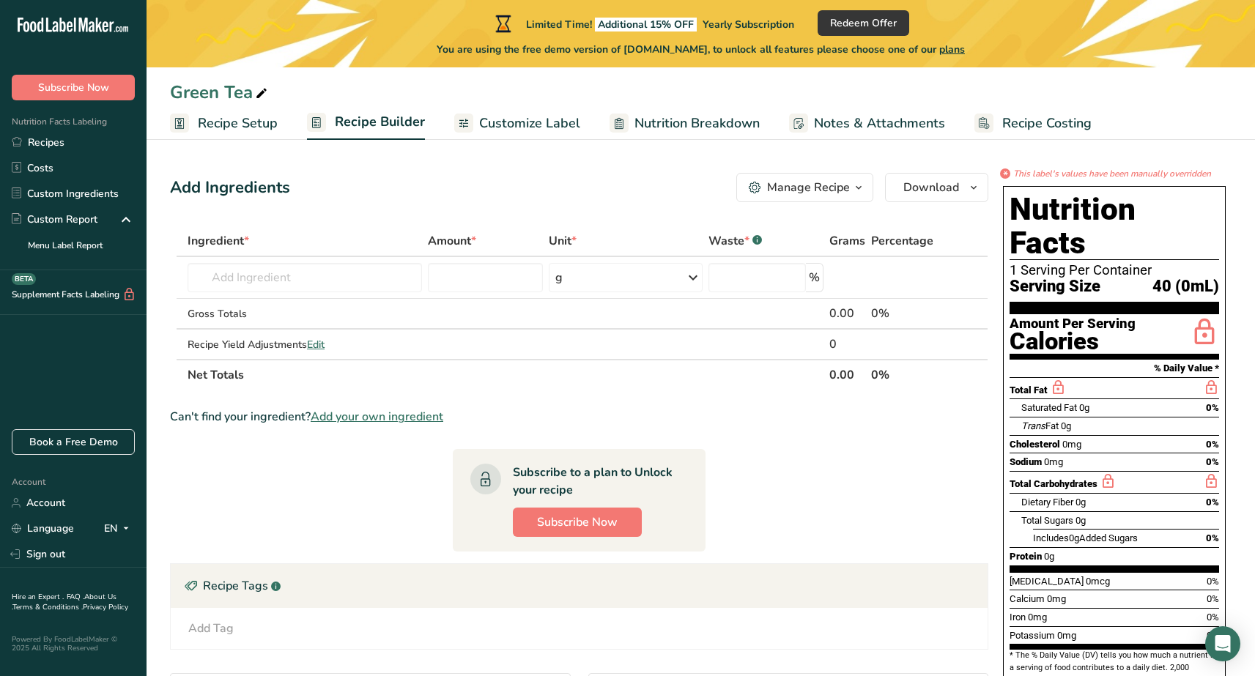
click at [1041, 138] on link "Recipe Costing" at bounding box center [1032, 123] width 117 height 33
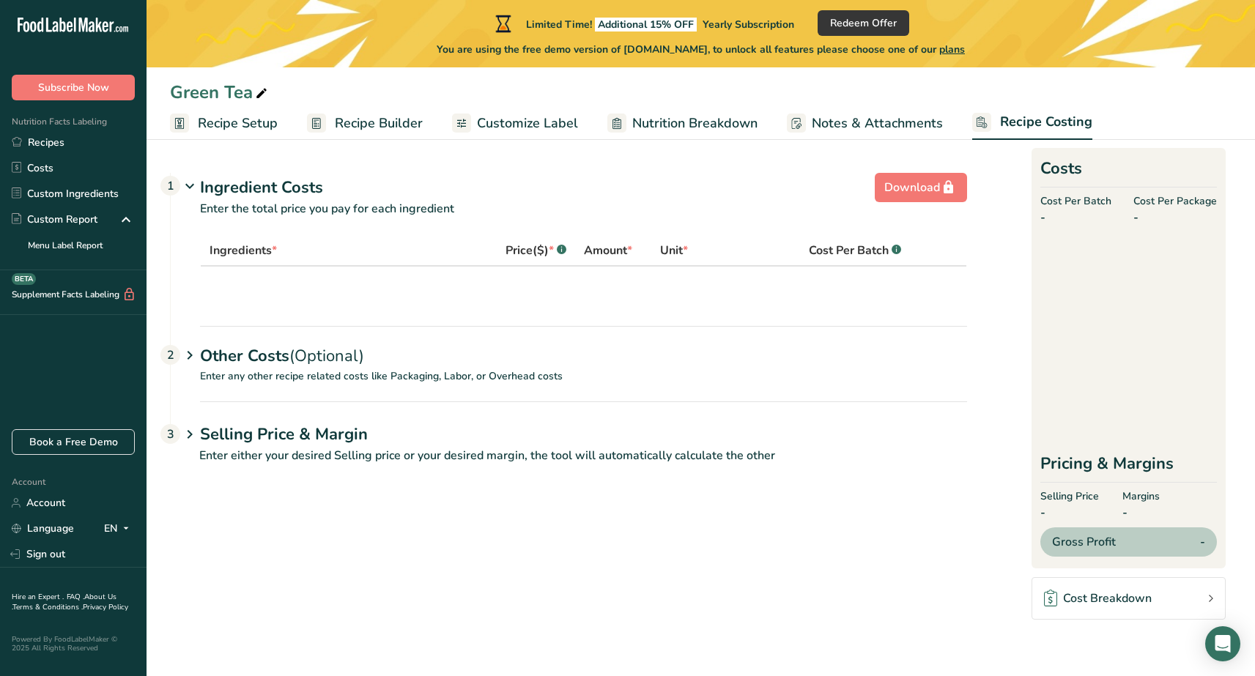
click at [881, 116] on span "Notes & Attachments" at bounding box center [877, 124] width 131 height 20
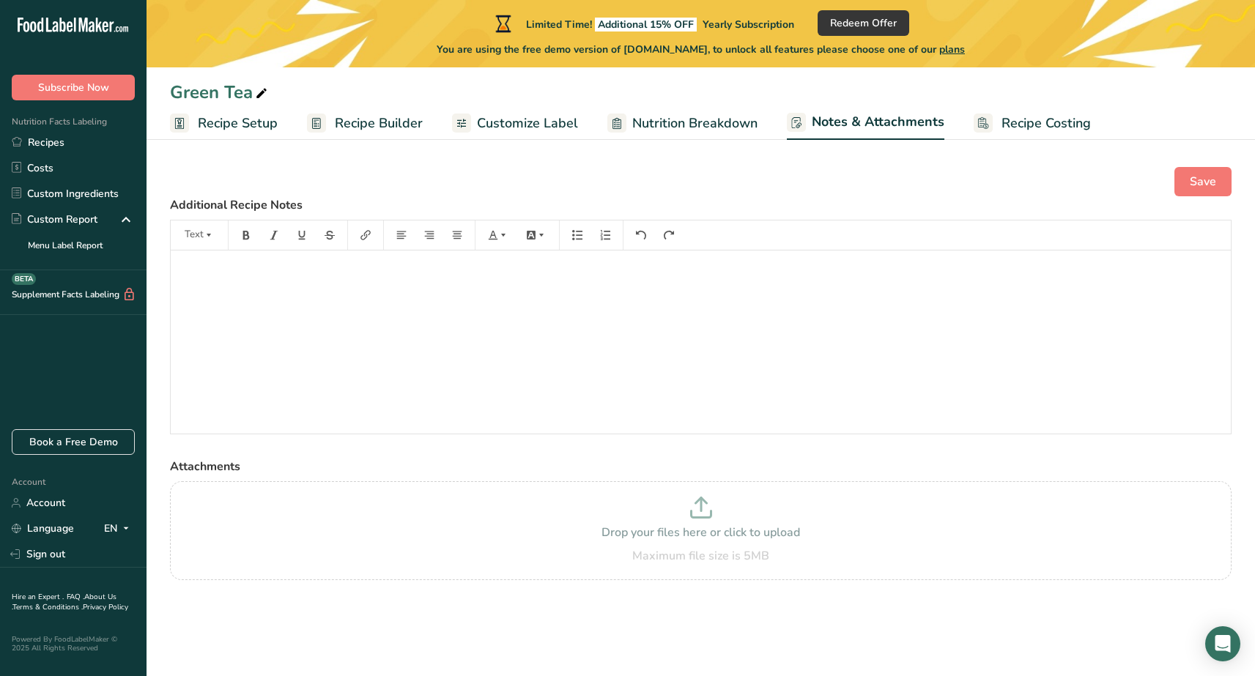
click at [730, 122] on span "Nutrition Breakdown" at bounding box center [694, 124] width 125 height 20
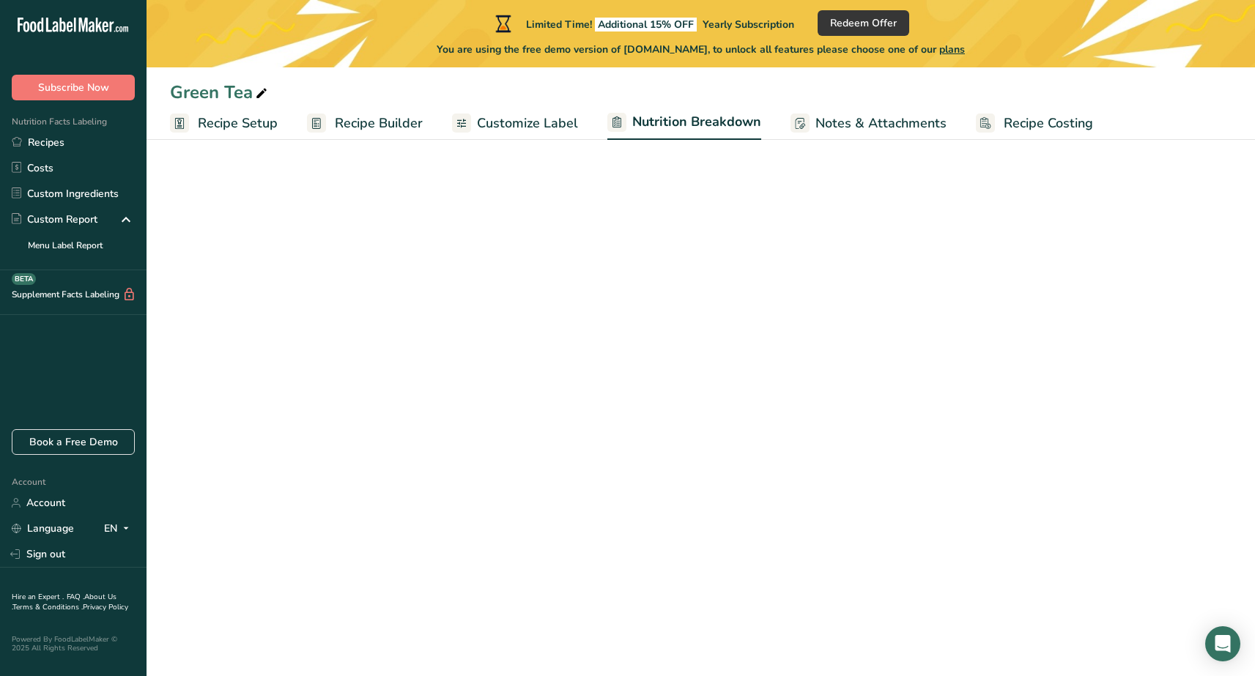
select select "Calories"
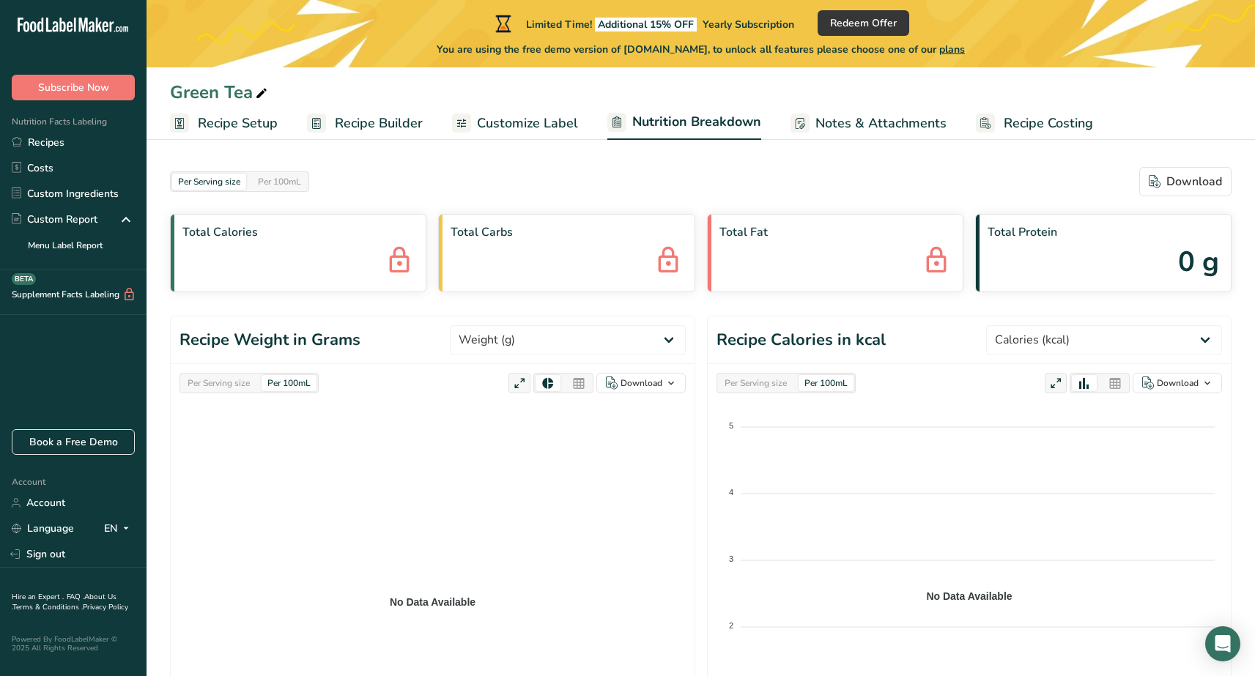
click at [359, 114] on span "Recipe Builder" at bounding box center [379, 124] width 88 height 20
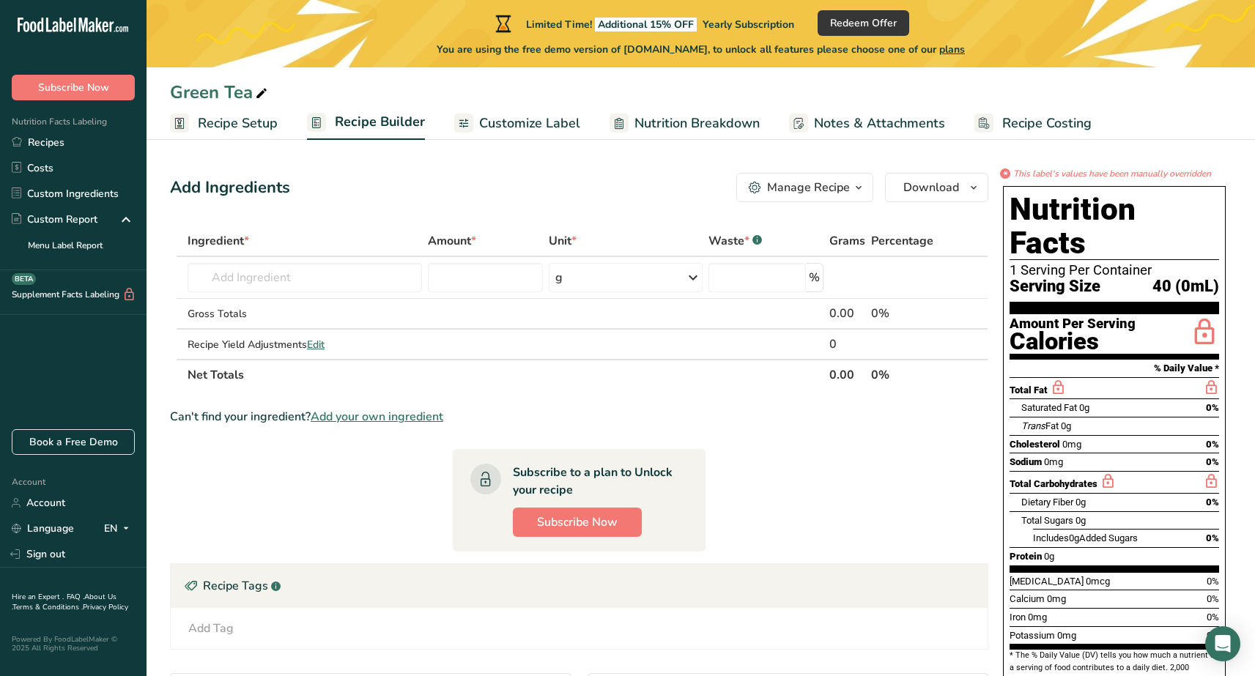
drag, startPoint x: 999, startPoint y: 182, endPoint x: 1122, endPoint y: 509, distance: 349.2
click at [1127, 511] on div "Nutrition Facts 1 Serving Per Container Serving Size 40 (0mL) Amount Per Servin…" at bounding box center [1114, 439] width 234 height 519
click at [976, 451] on section "Ingredient * Amount * Unit * Waste * .a-a{fill:#347362;}.b-a{fill:#fff;} Grams …" at bounding box center [579, 549] width 818 height 647
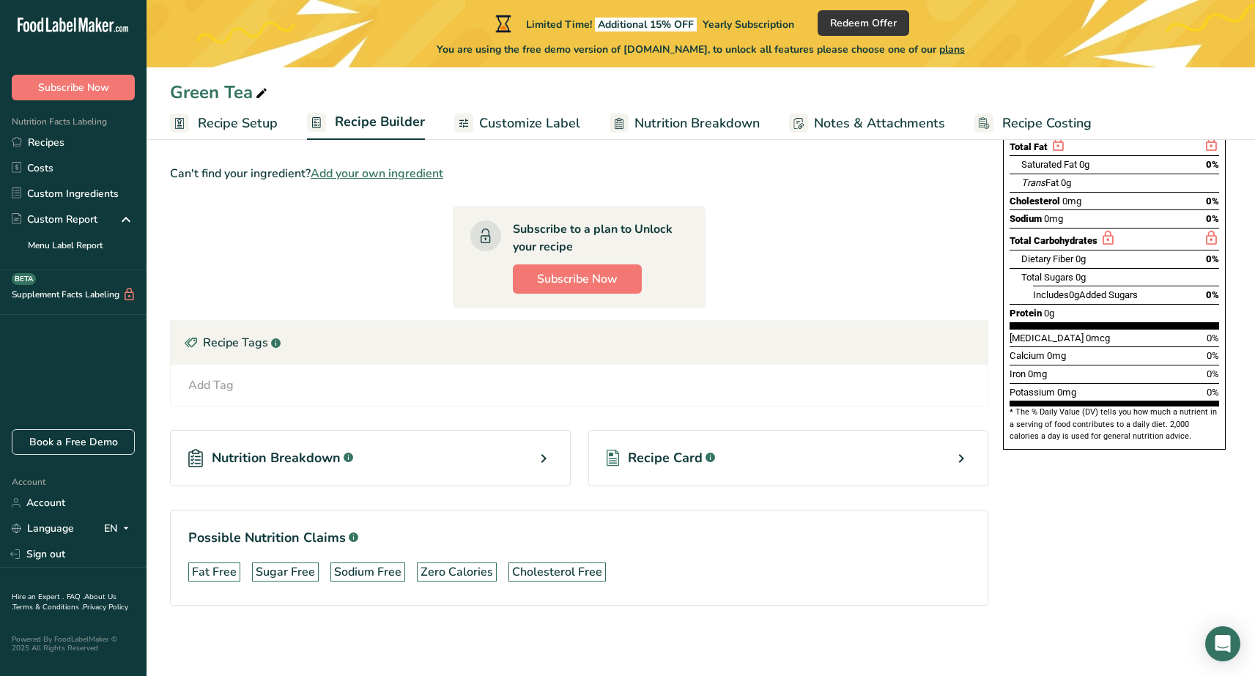
scroll to position [114, 0]
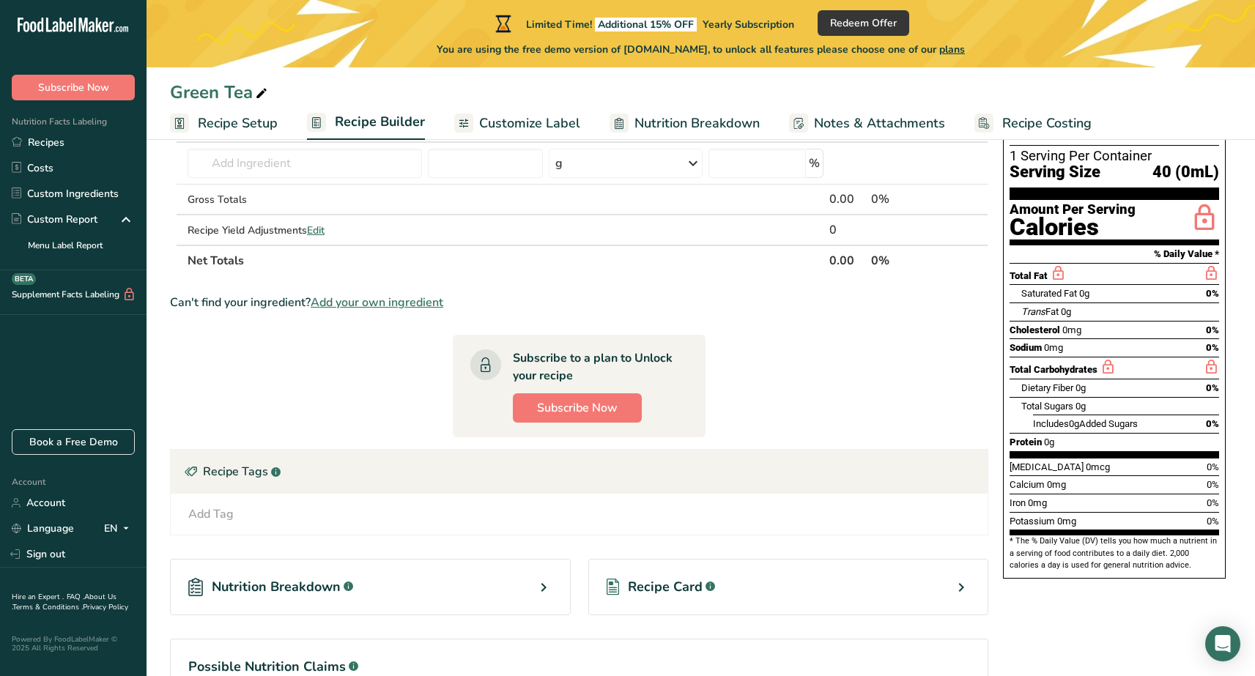
click at [1004, 122] on span "Recipe Costing" at bounding box center [1046, 124] width 89 height 20
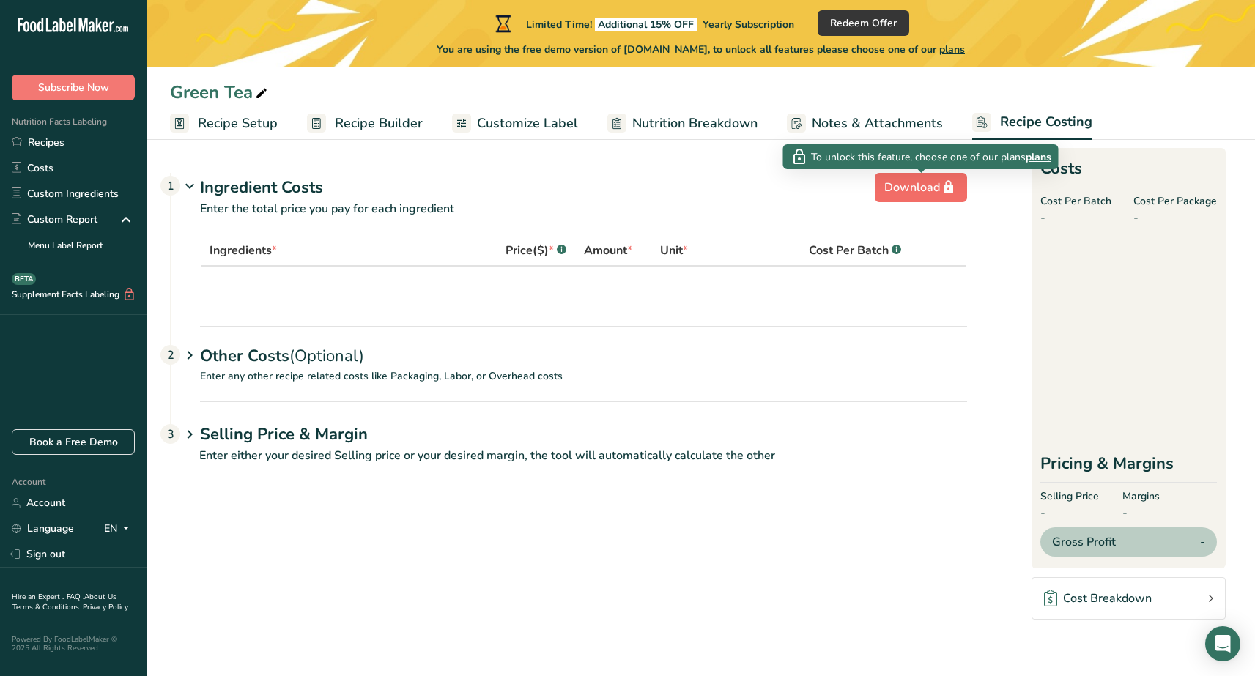
click at [954, 183] on icon "button" at bounding box center [948, 188] width 15 height 23
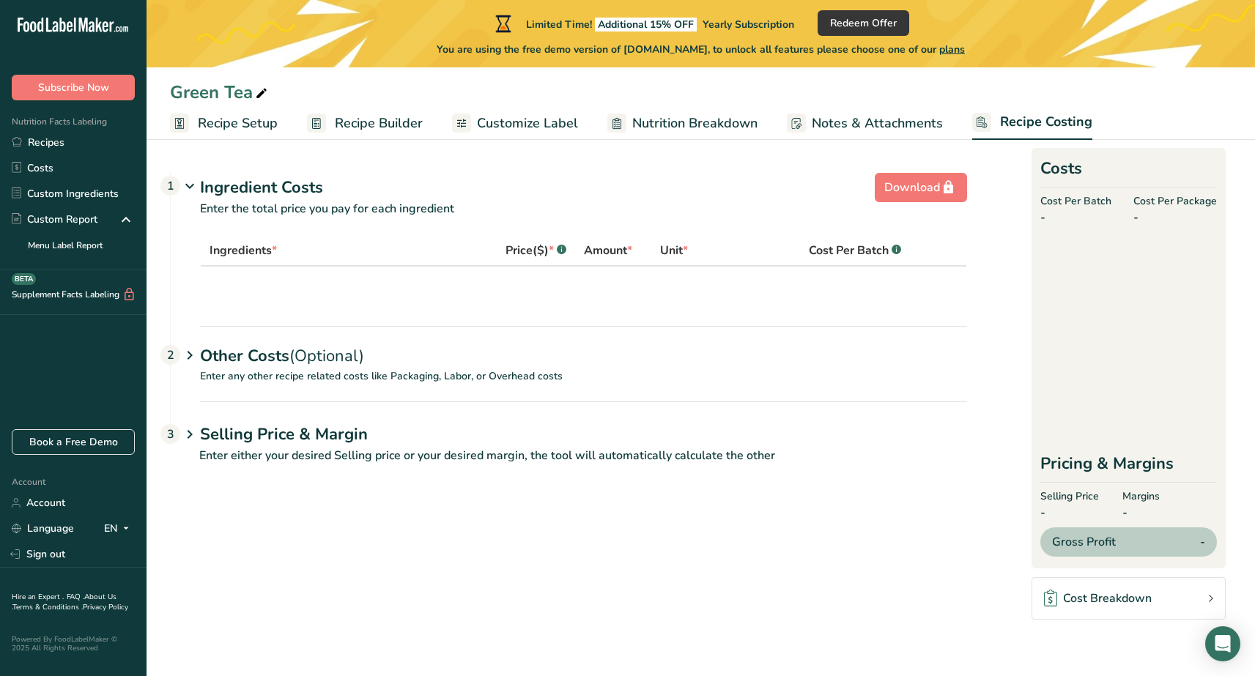
click at [796, 134] on link "Notes & Attachments" at bounding box center [865, 123] width 156 height 33
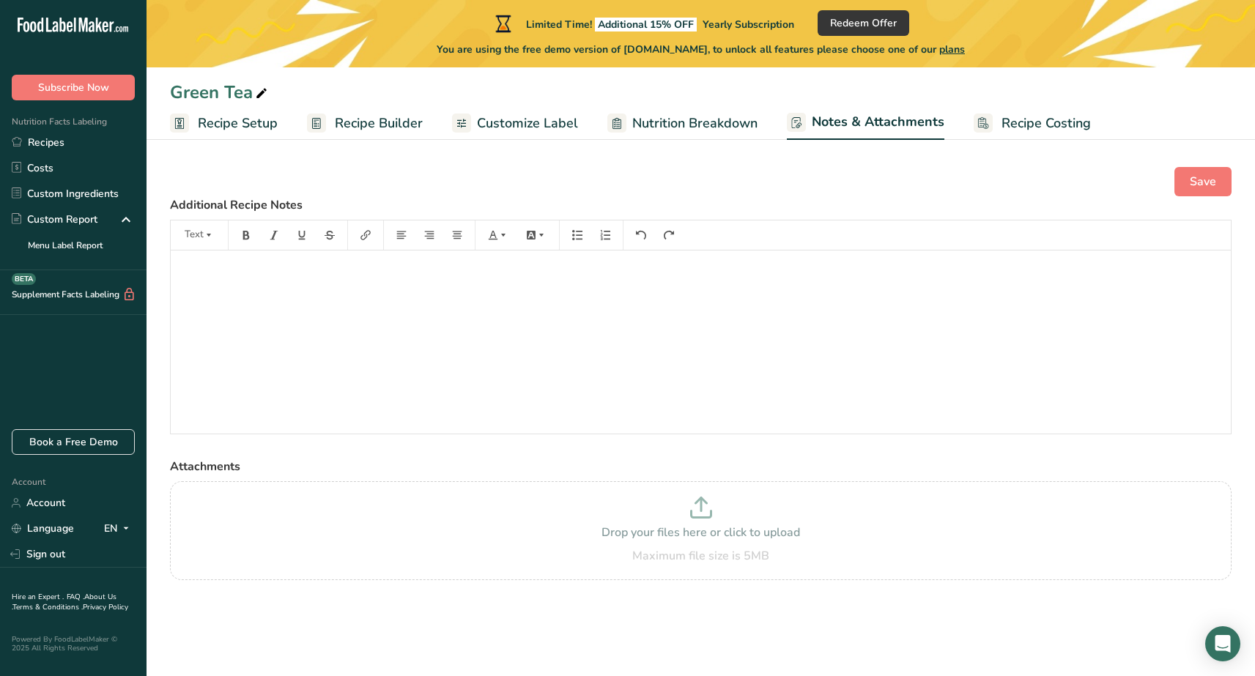
click at [637, 100] on div "Green Tea" at bounding box center [701, 92] width 1108 height 26
click at [636, 112] on link "Nutrition Breakdown" at bounding box center [682, 123] width 150 height 33
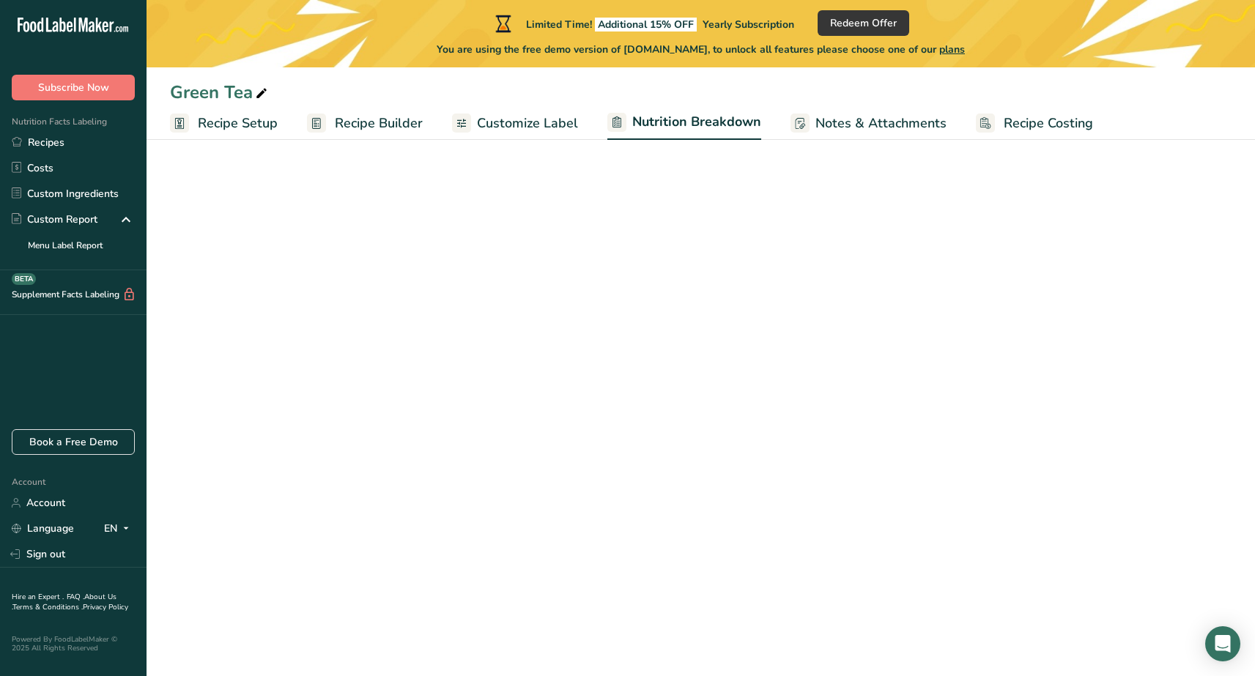
select select "Calories"
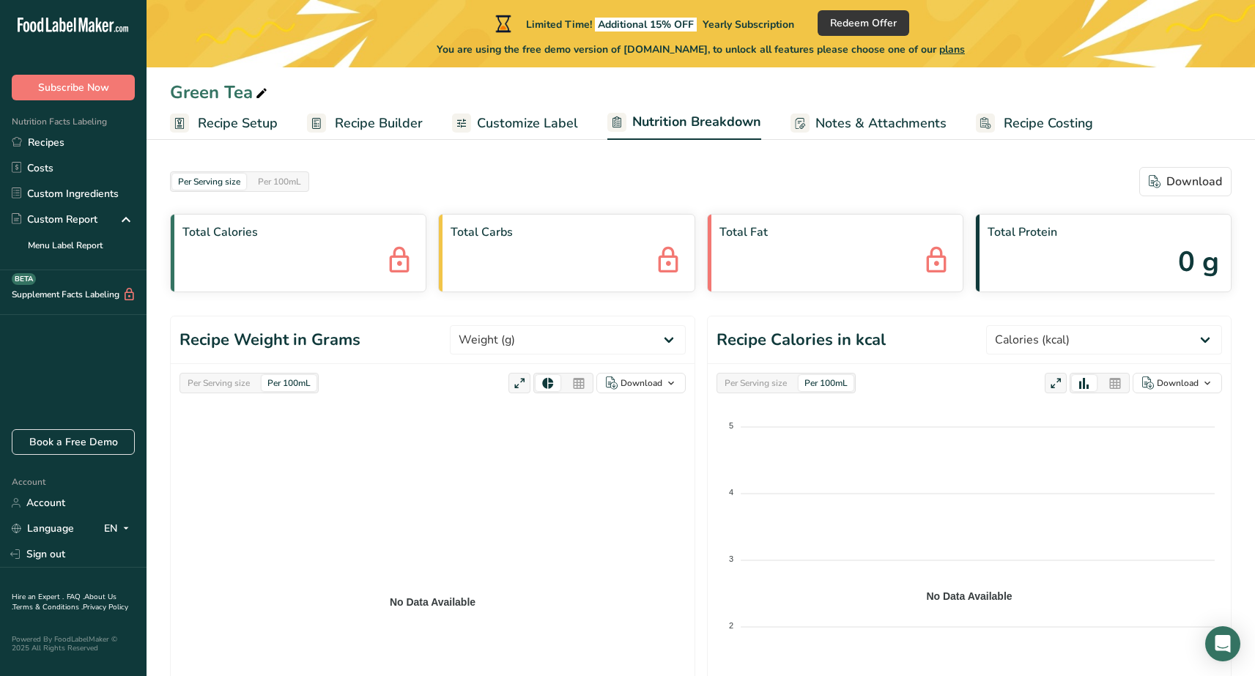
click at [509, 128] on span "Customize Label" at bounding box center [527, 124] width 101 height 20
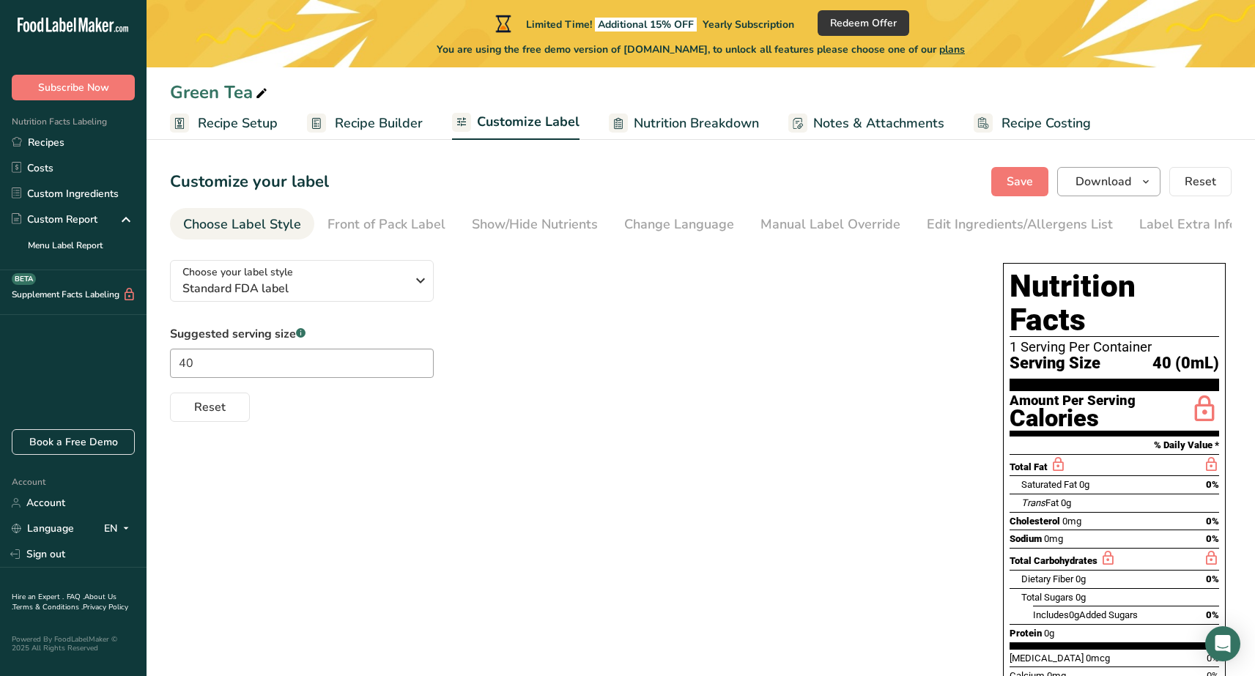
click at [1096, 177] on span "Download" at bounding box center [1104, 182] width 56 height 18
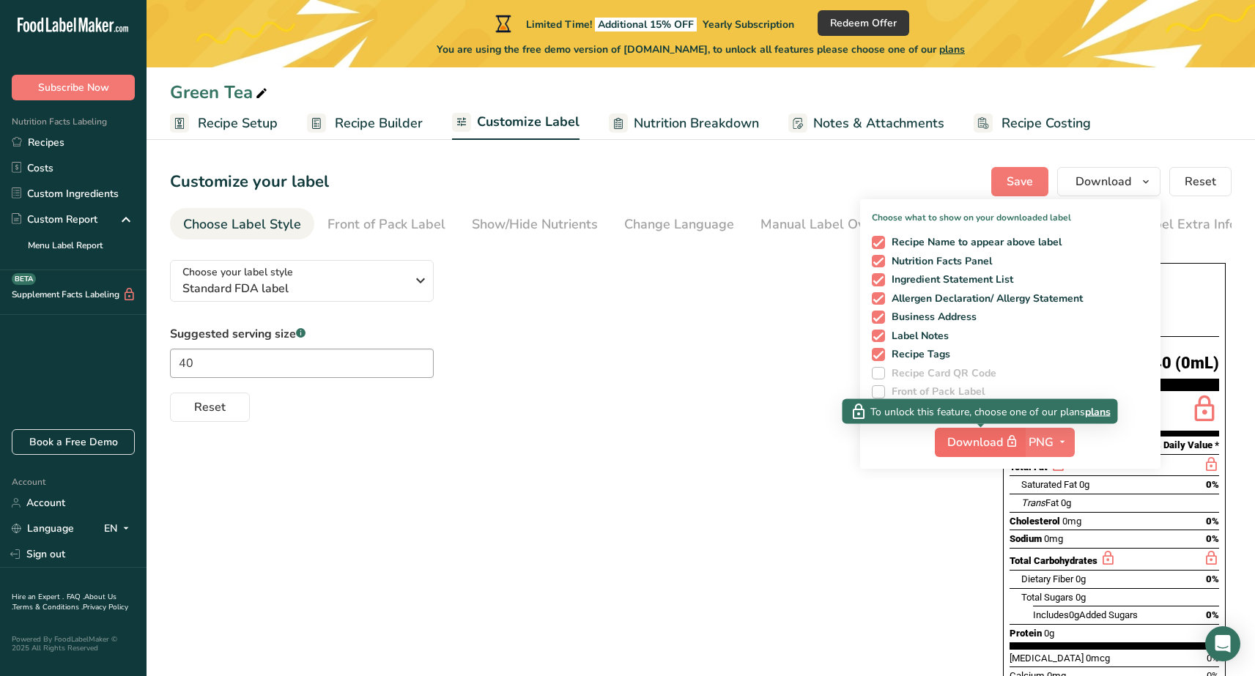
click at [1015, 442] on icon "button" at bounding box center [1011, 442] width 13 height 21
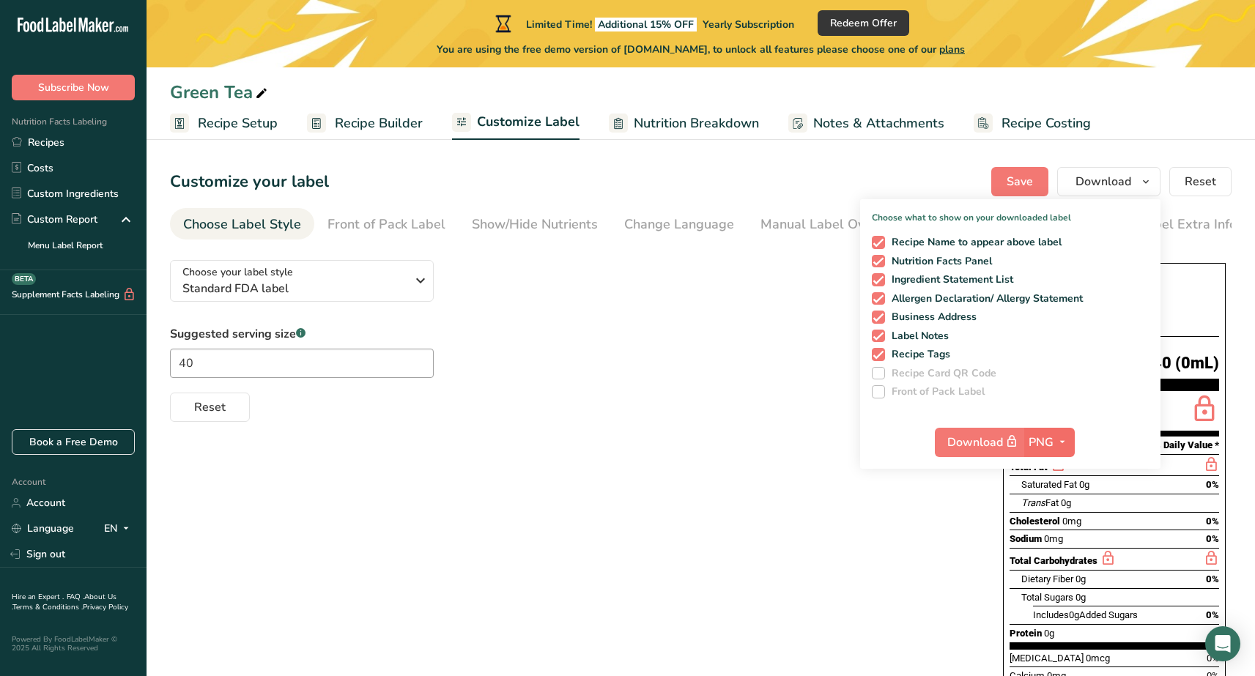
click at [1043, 438] on span "PNG" at bounding box center [1041, 443] width 25 height 18
click at [1070, 543] on link "PDF" at bounding box center [1051, 545] width 47 height 24
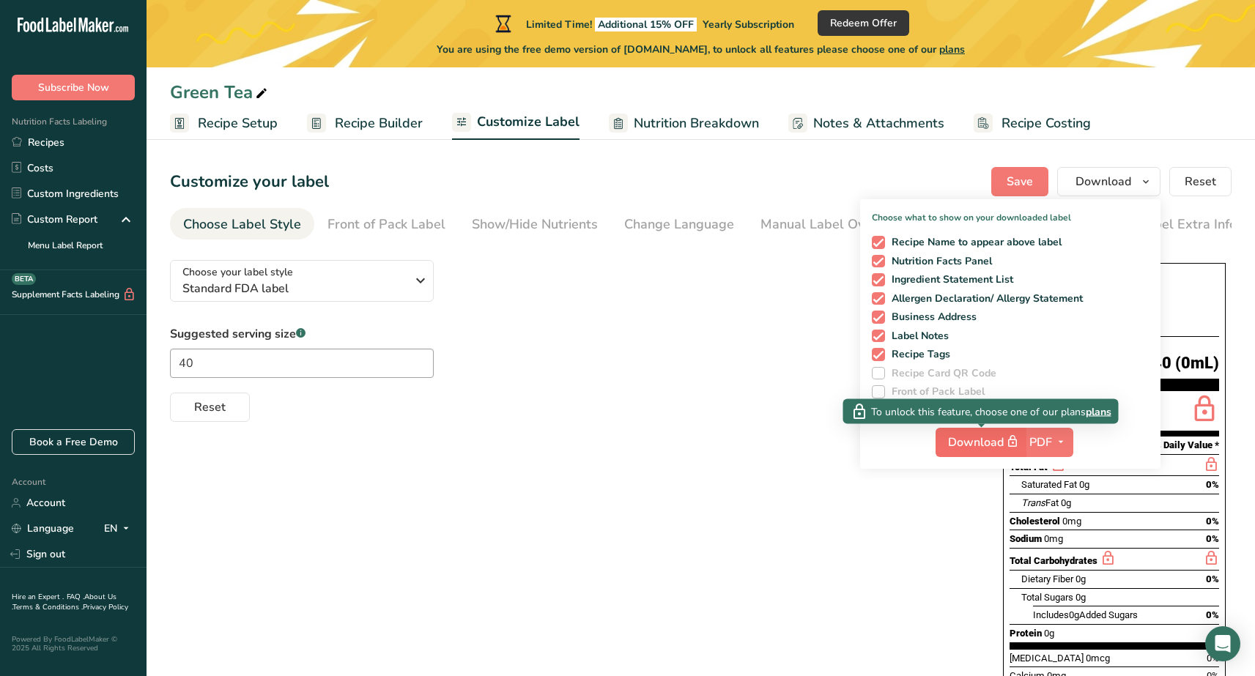
click at [999, 451] on span "Download" at bounding box center [984, 442] width 73 height 18
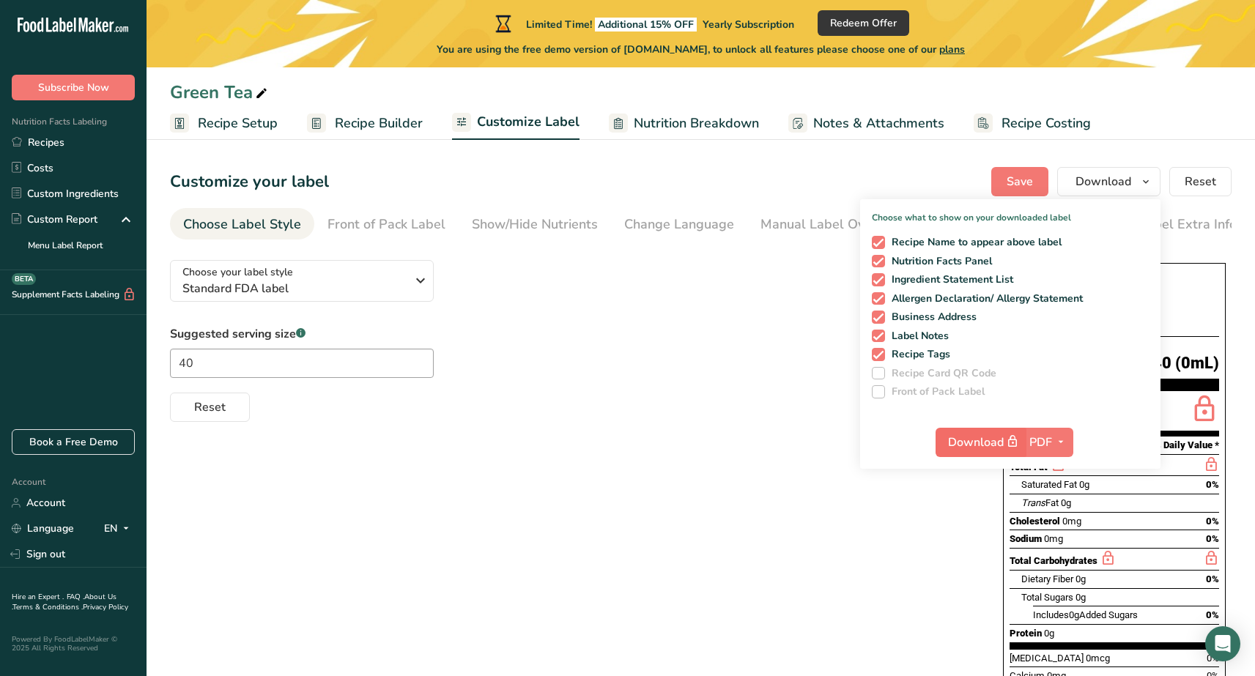
click at [999, 451] on span "Download" at bounding box center [984, 442] width 73 height 18
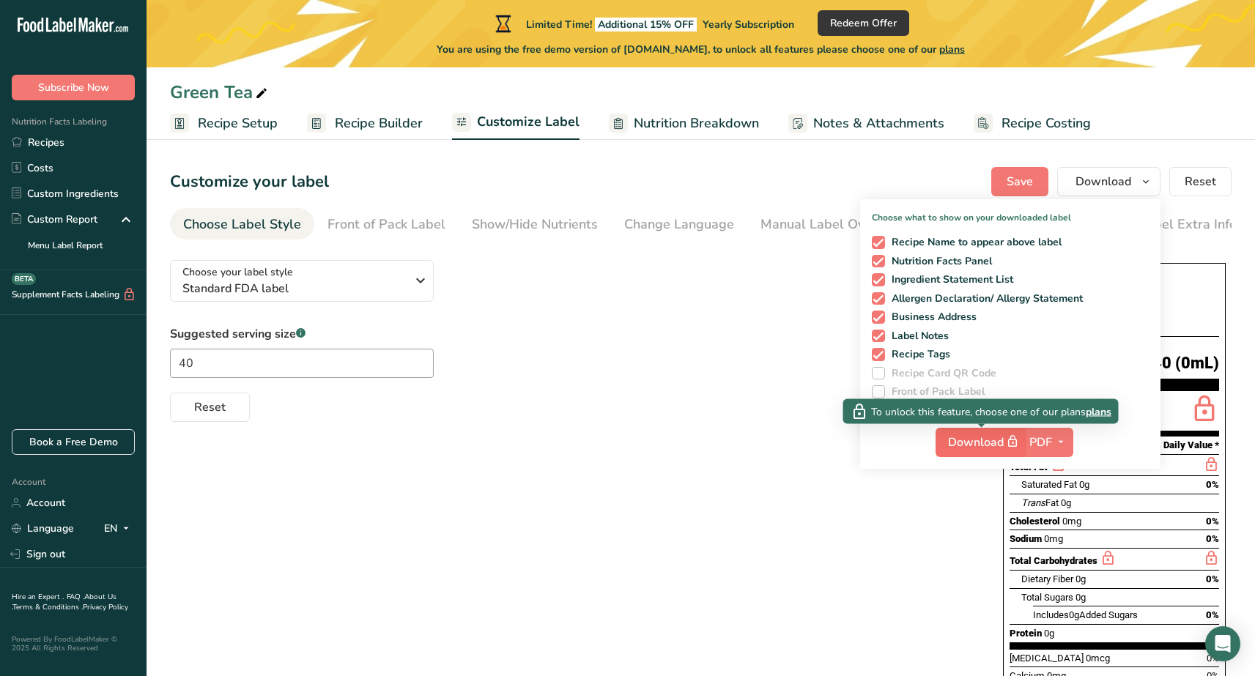
click at [999, 451] on span "Download" at bounding box center [984, 442] width 73 height 18
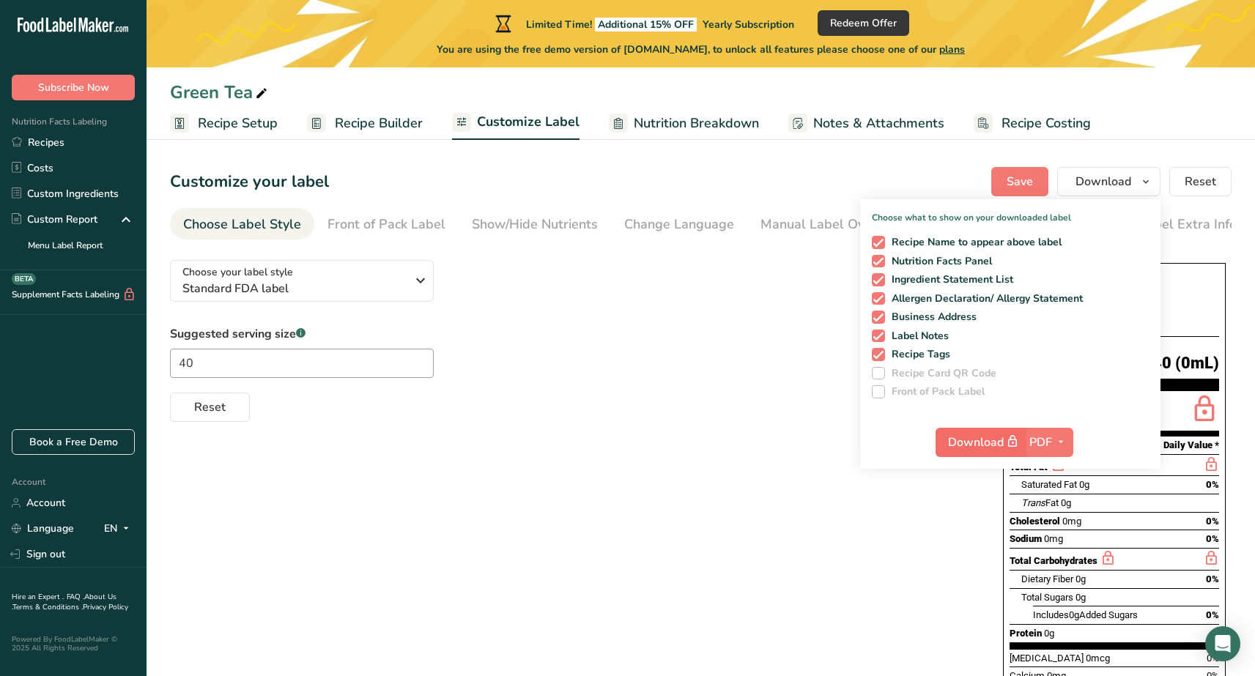
click at [998, 449] on span "Download" at bounding box center [984, 442] width 73 height 18
click at [580, 377] on div "Suggested serving size .a-a{fill:#347362;}.b-a{fill:#fff;} 40 Reset" at bounding box center [572, 373] width 804 height 97
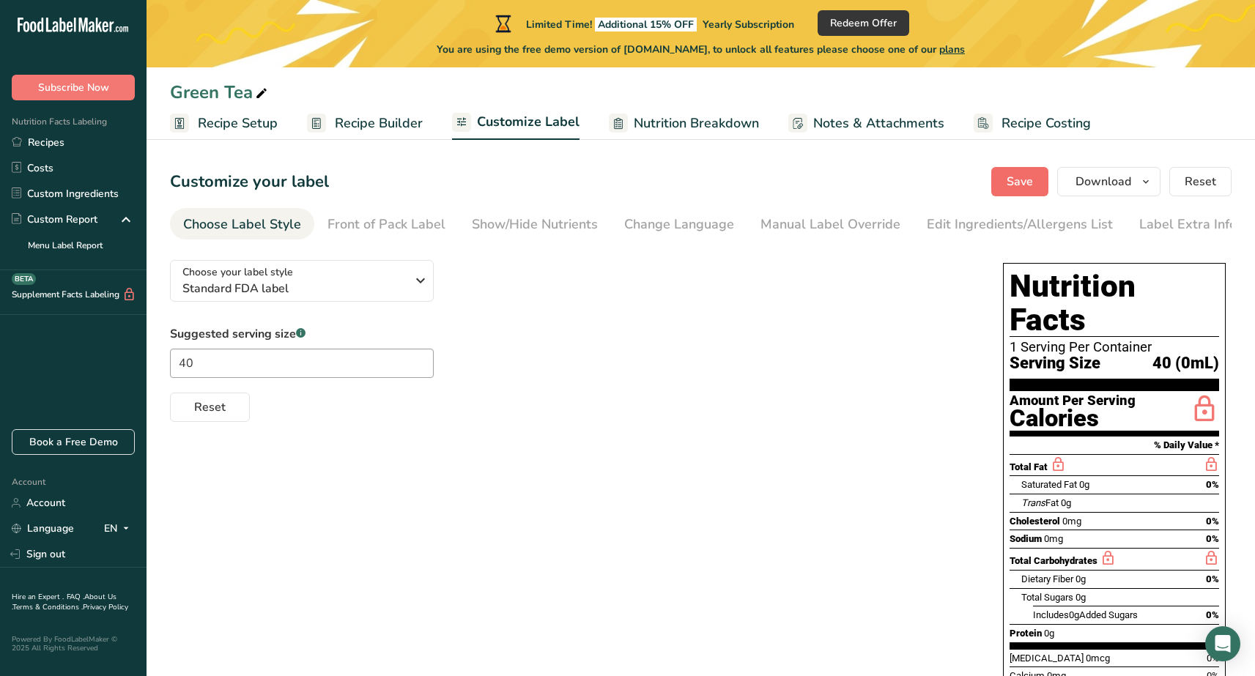
click at [1023, 185] on span "Save" at bounding box center [1020, 182] width 26 height 18
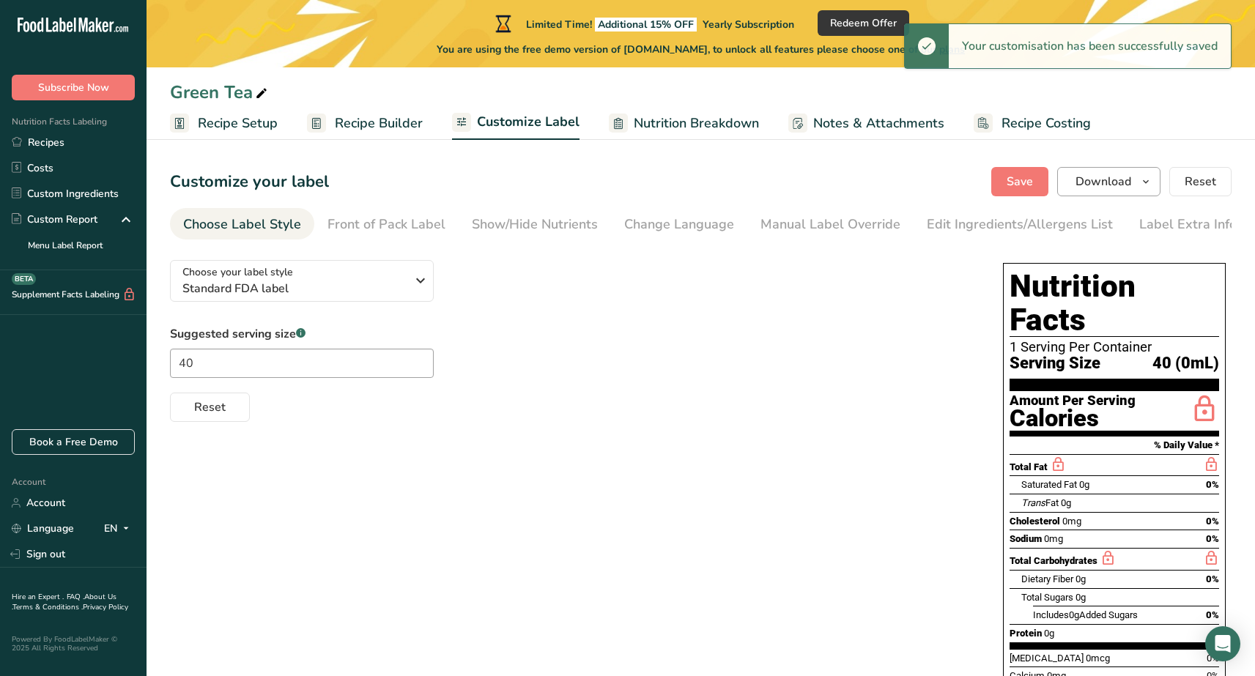
click at [1079, 174] on span "Download" at bounding box center [1104, 182] width 56 height 18
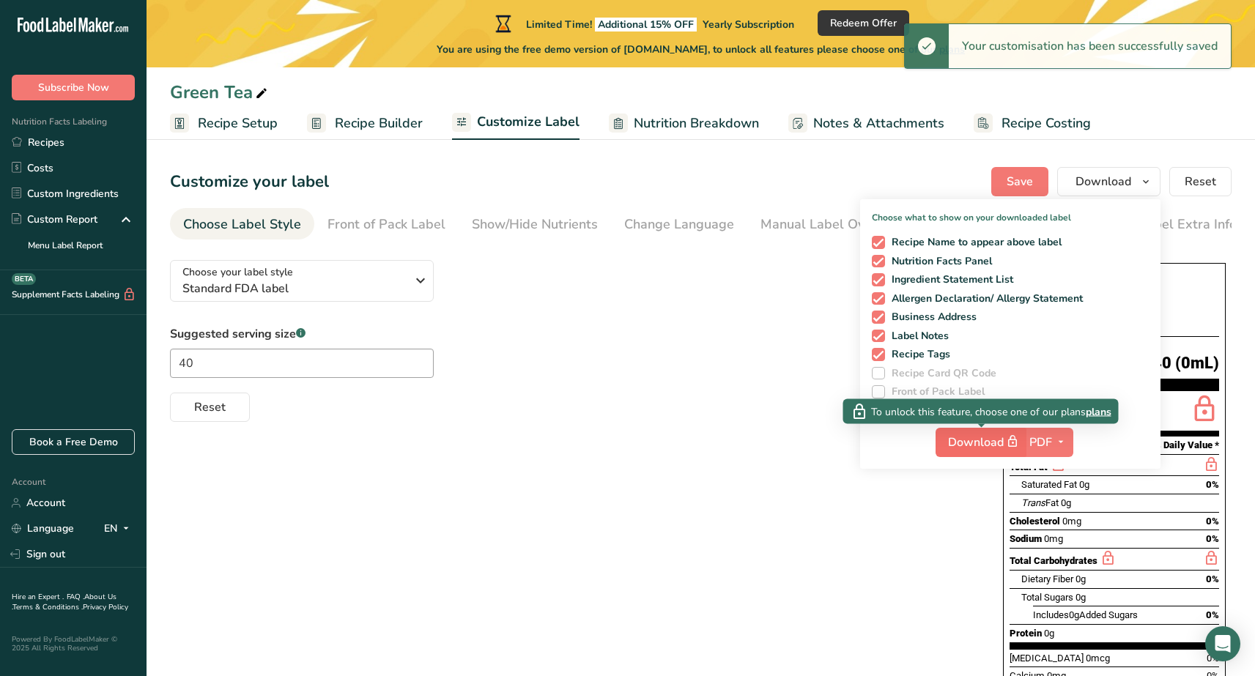
click at [977, 451] on span "Download" at bounding box center [984, 442] width 73 height 18
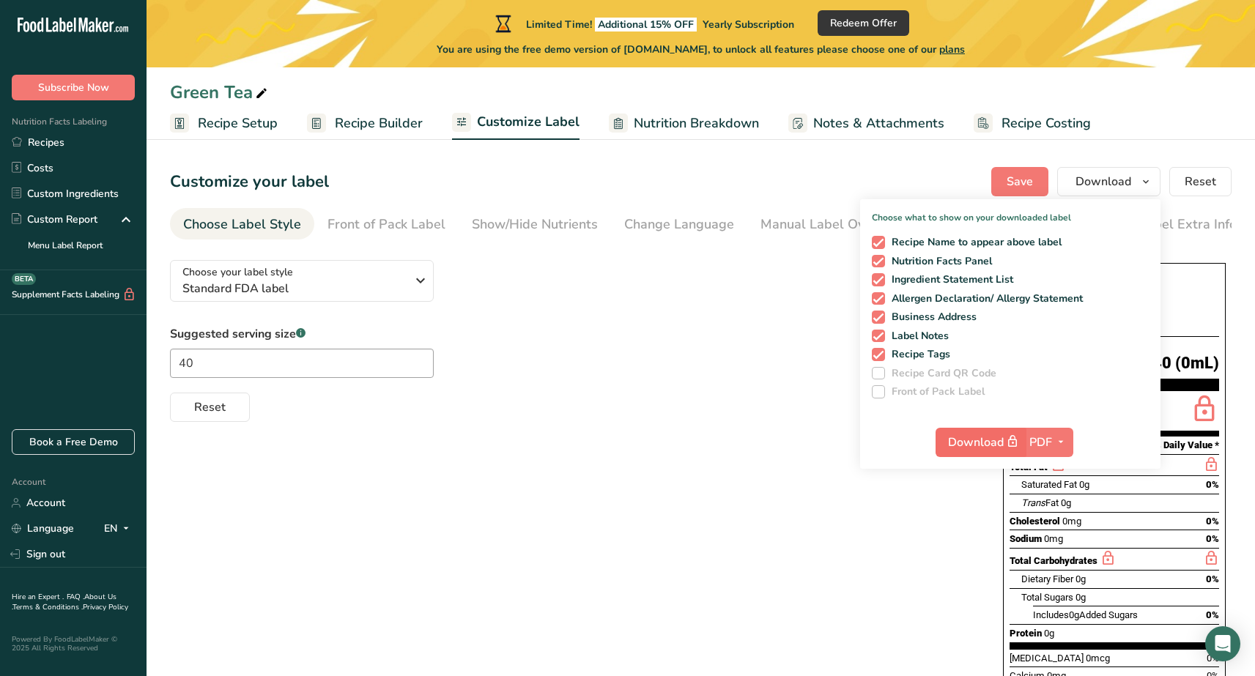
click at [958, 447] on span "Download" at bounding box center [984, 442] width 73 height 18
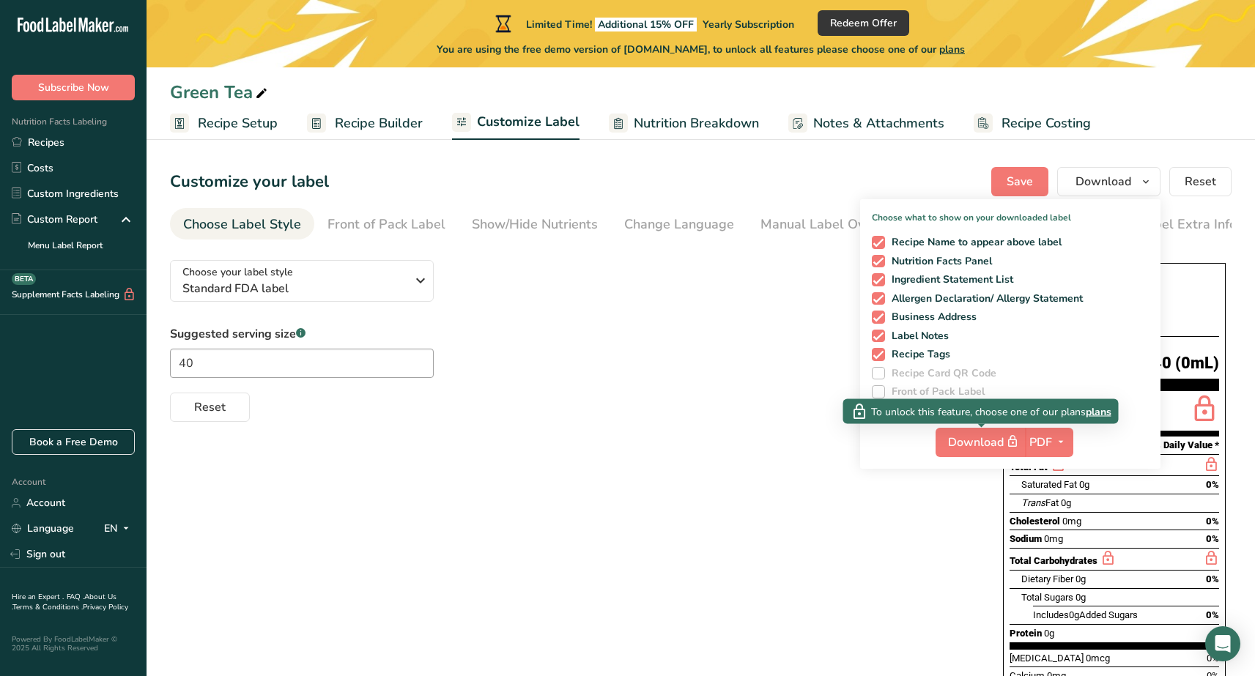
click at [1097, 411] on span "plans" at bounding box center [1099, 411] width 26 height 15
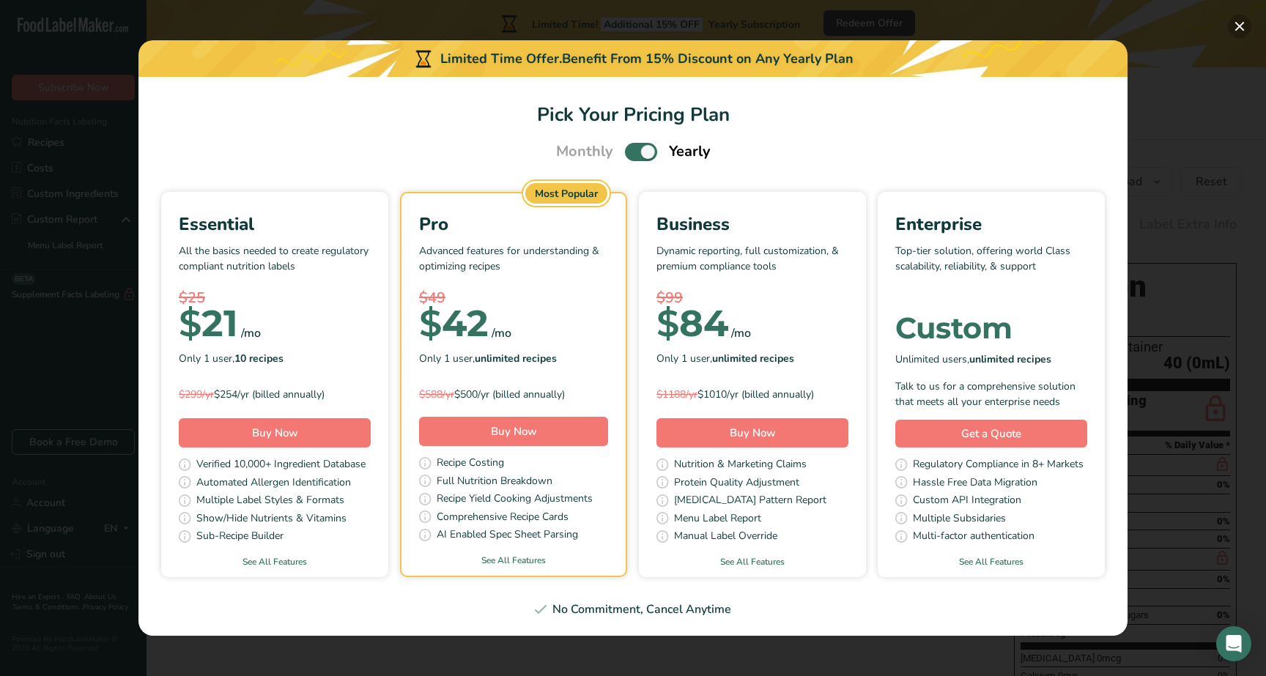
click at [1238, 28] on button "Pick Your Pricing Plan Modal" at bounding box center [1239, 26] width 23 height 23
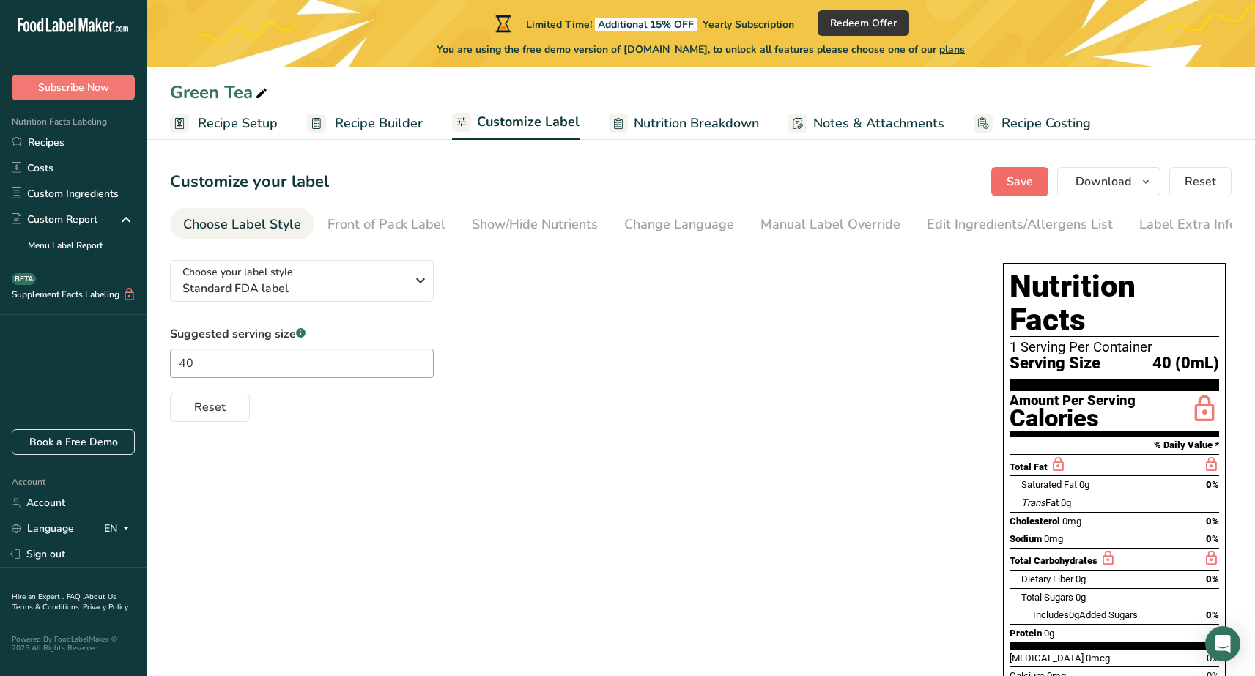
click at [1004, 188] on button "Save" at bounding box center [1019, 181] width 57 height 29
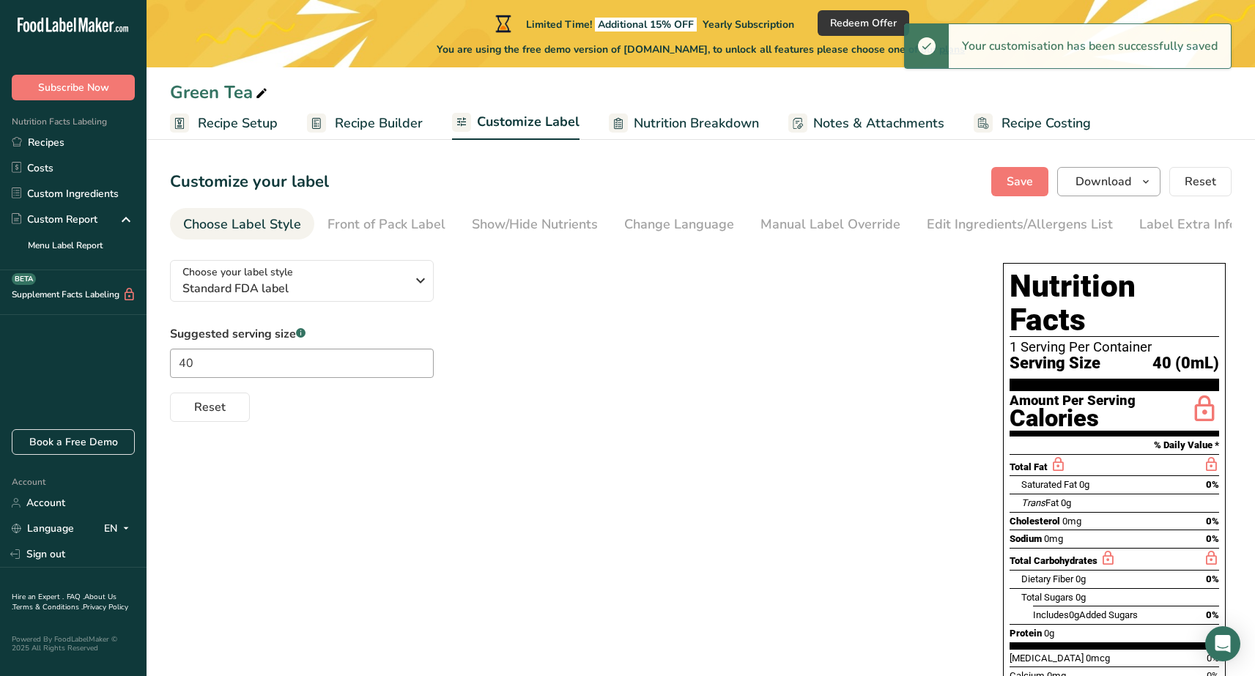
click at [1074, 173] on button "Download" at bounding box center [1108, 181] width 103 height 29
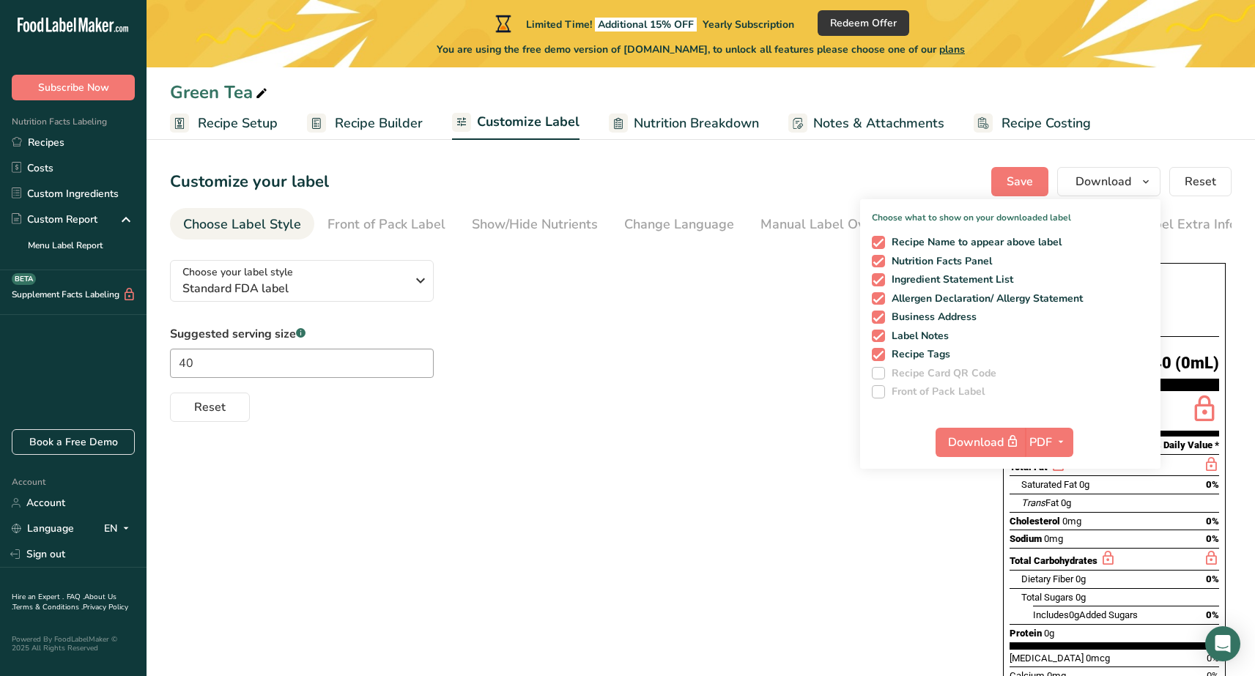
click at [788, 435] on div "Choose your label style Standard FDA label USA (FDA) Standard FDA label Tabular…" at bounding box center [701, 516] width 1062 height 536
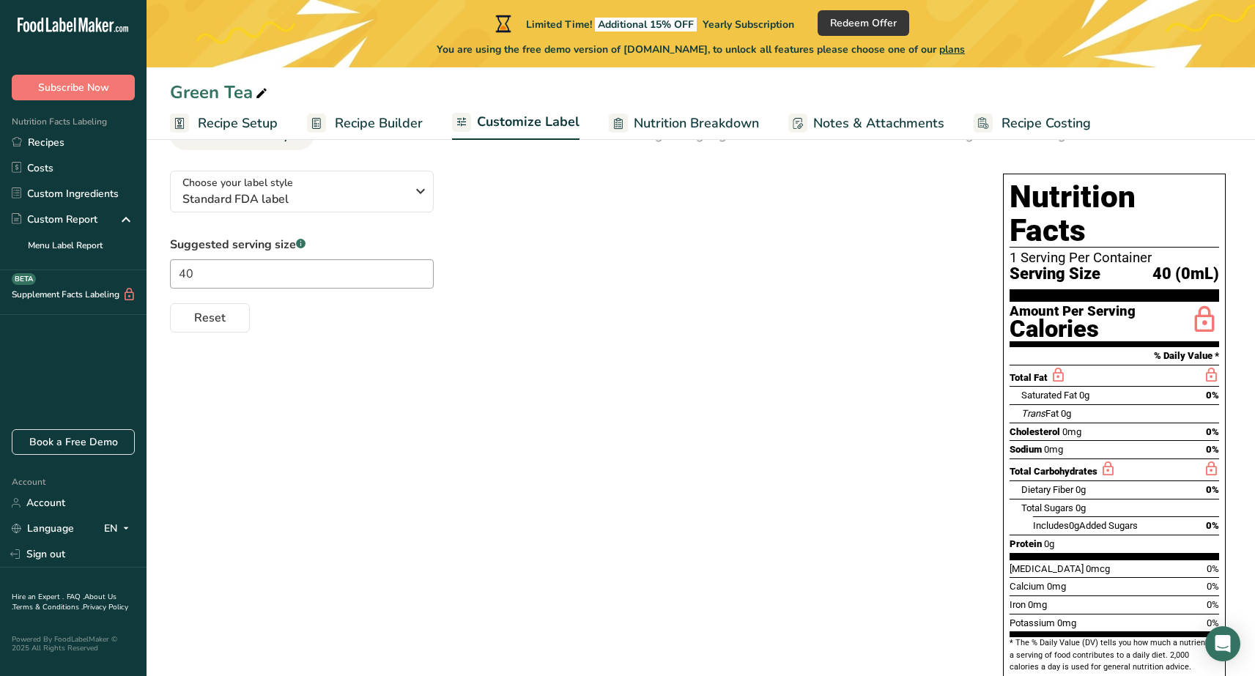
scroll to position [89, 0]
